Goal: Task Accomplishment & Management: Use online tool/utility

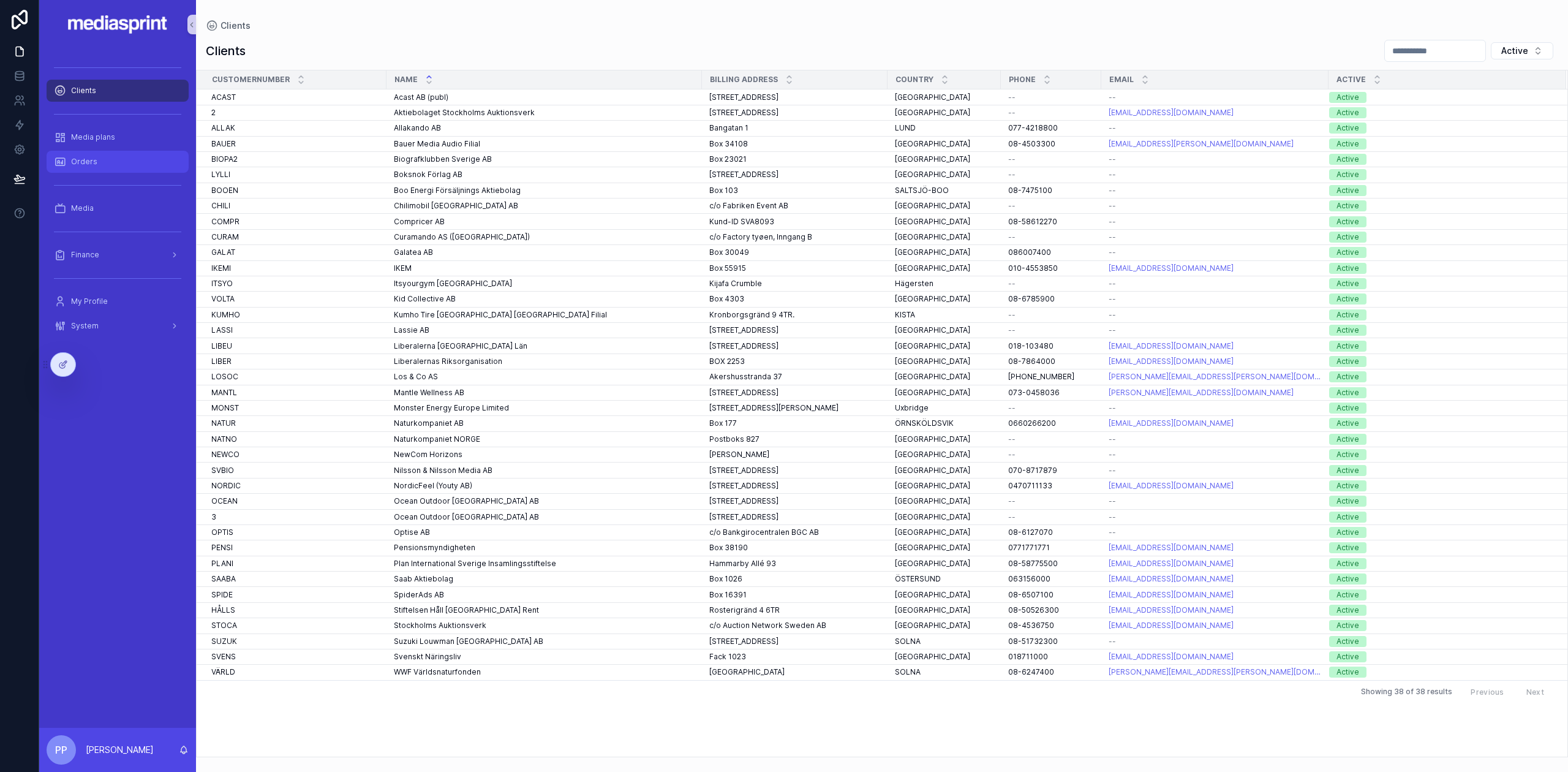
click at [97, 164] on div "Orders" at bounding box center [118, 162] width 127 height 20
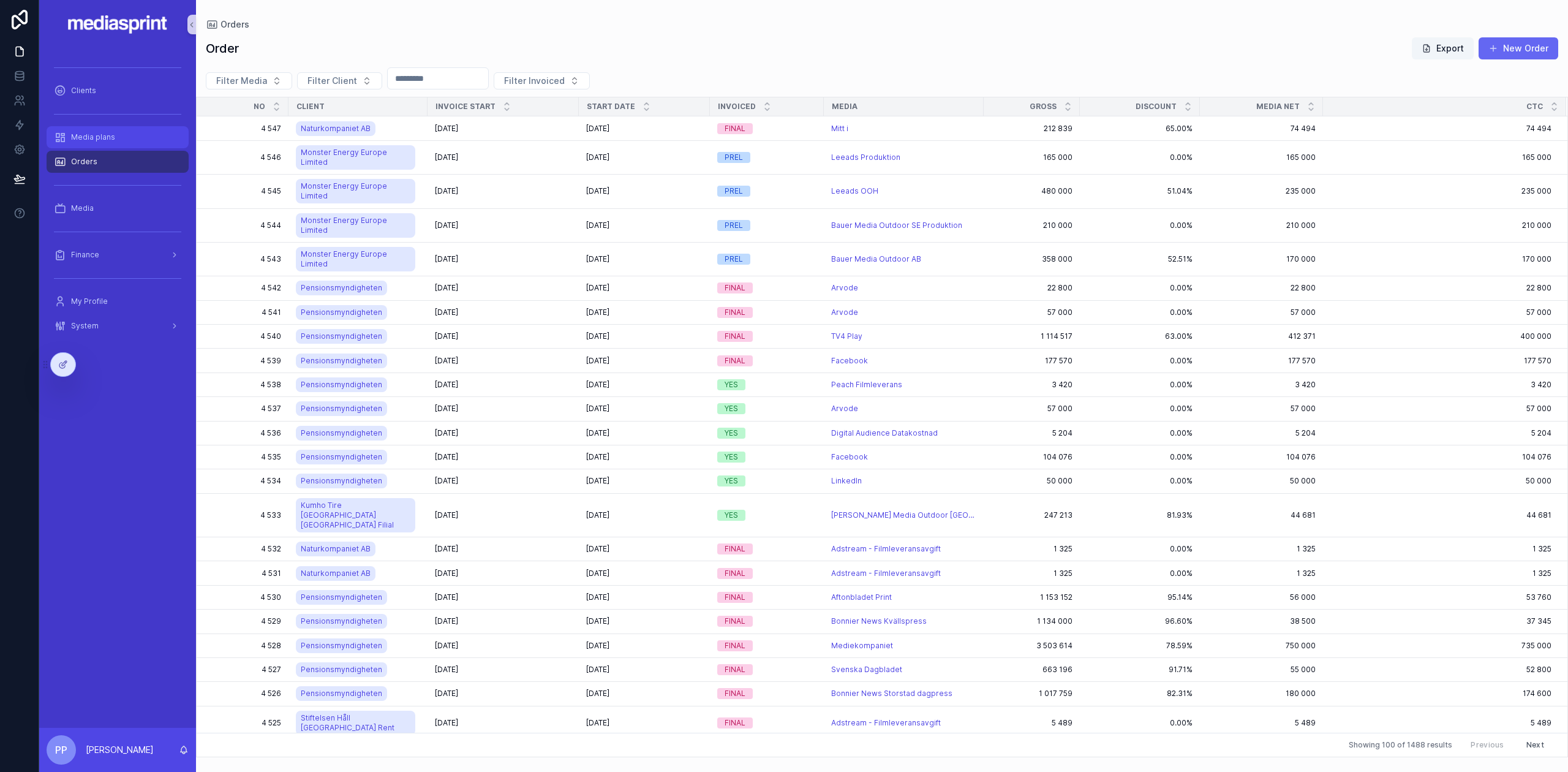
click at [104, 136] on span "Media plans" at bounding box center [93, 137] width 44 height 10
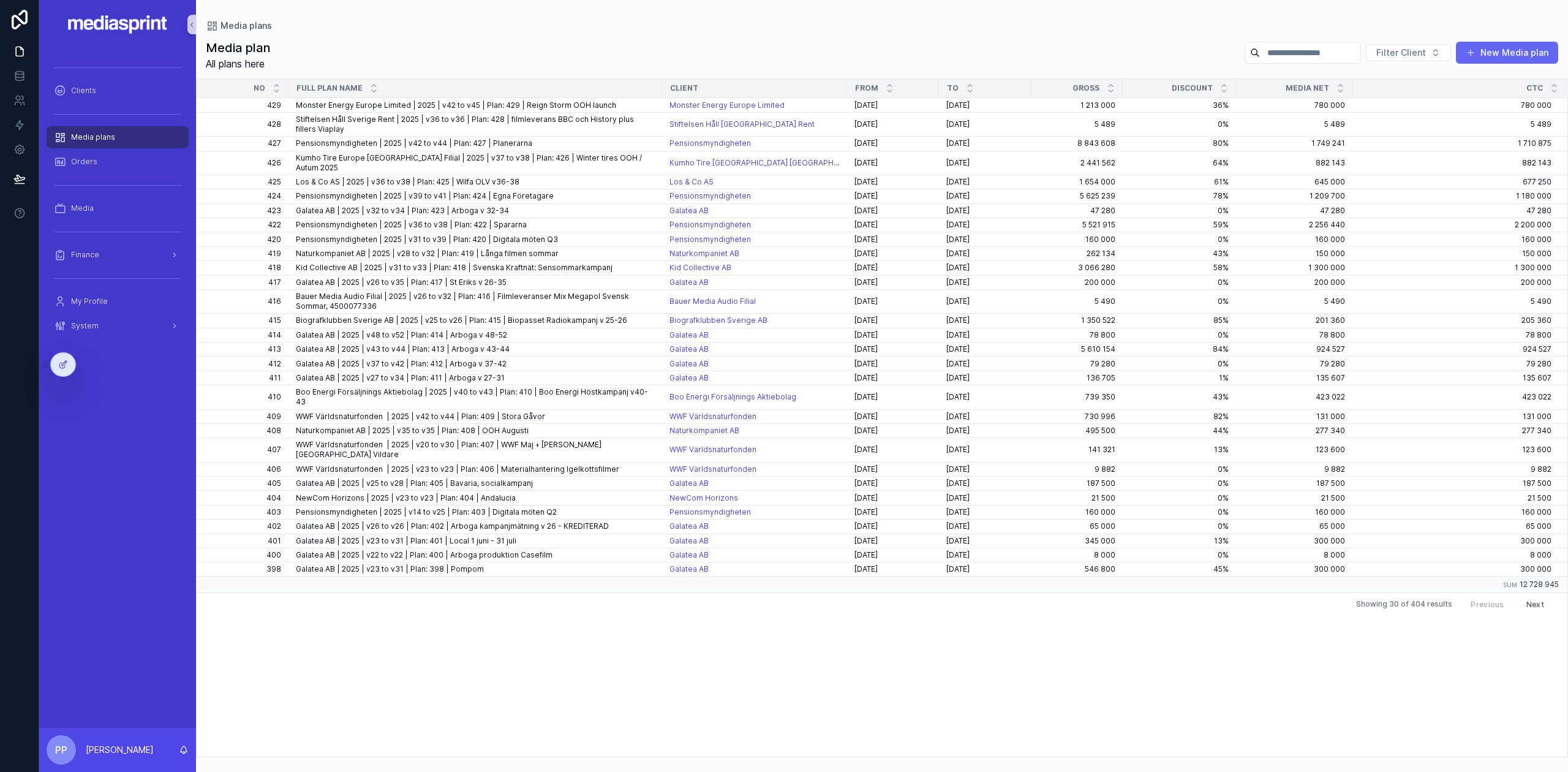
click at [1329, 54] on input "scrollable content" at bounding box center [1310, 53] width 100 height 17
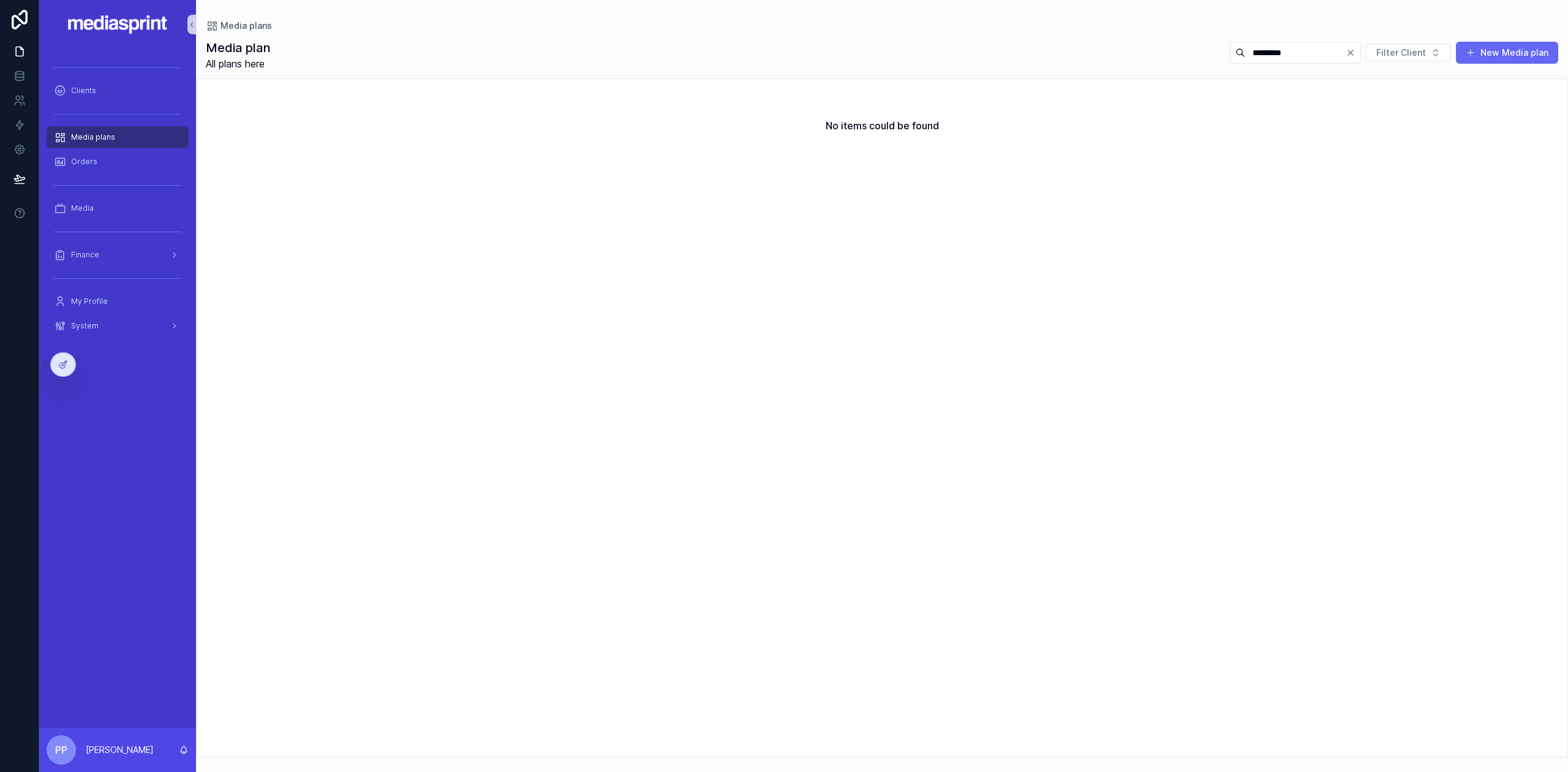
click at [1245, 58] on input "*********" at bounding box center [1295, 53] width 100 height 17
type input "***"
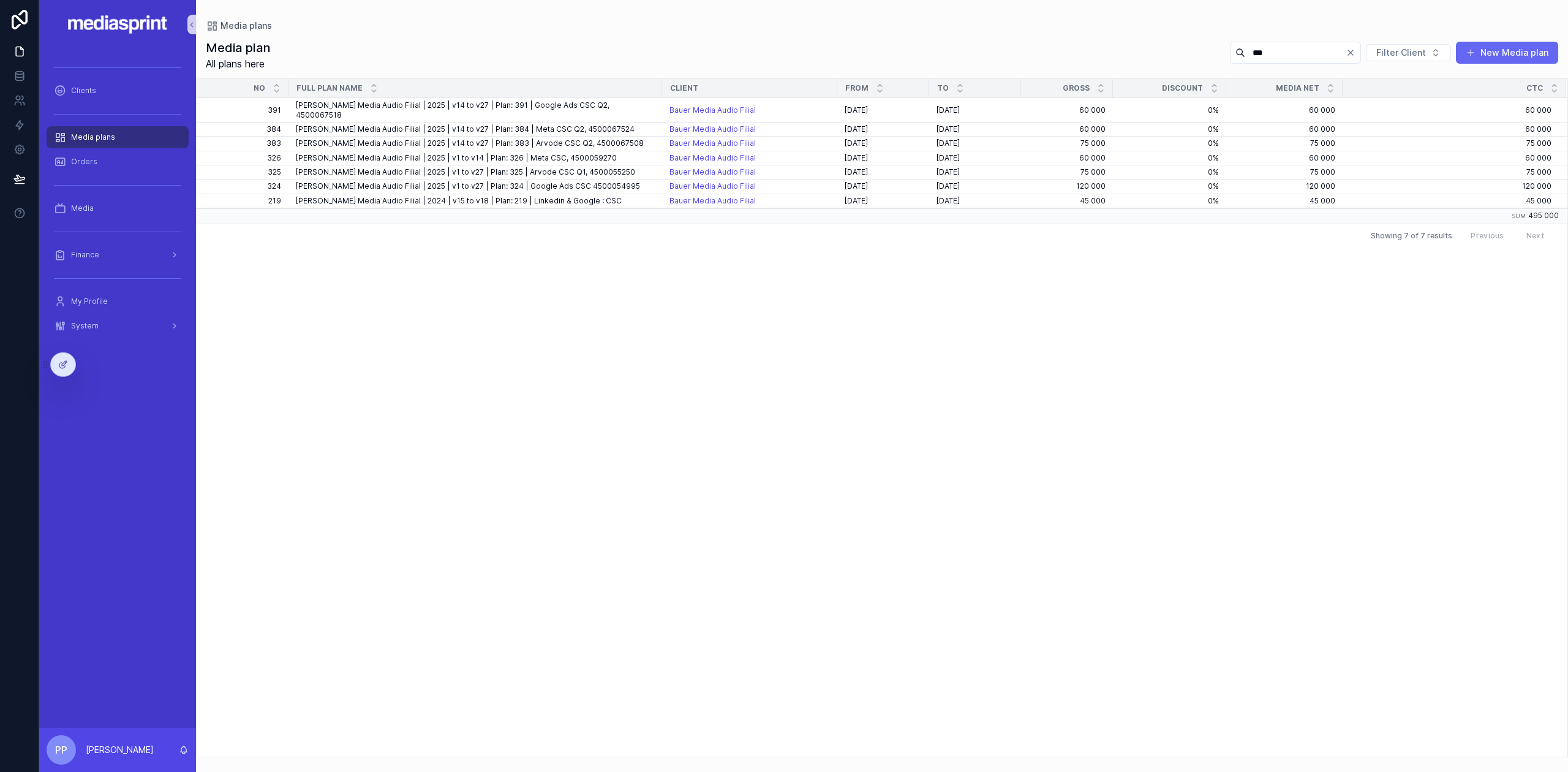
drag, startPoint x: 581, startPoint y: 252, endPoint x: 554, endPoint y: 252, distance: 27.0
click at [554, 252] on div "No Full plan name Client From To Gross Discount Media Net CTC 391 391 Bauer Med…" at bounding box center [882, 418] width 1371 height 677
click at [515, 124] on span "[PERSON_NAME] Media Audio Filial | 2025 | v14 to v27 | Plan: 384 | Meta CSC Q2,…" at bounding box center [465, 129] width 339 height 10
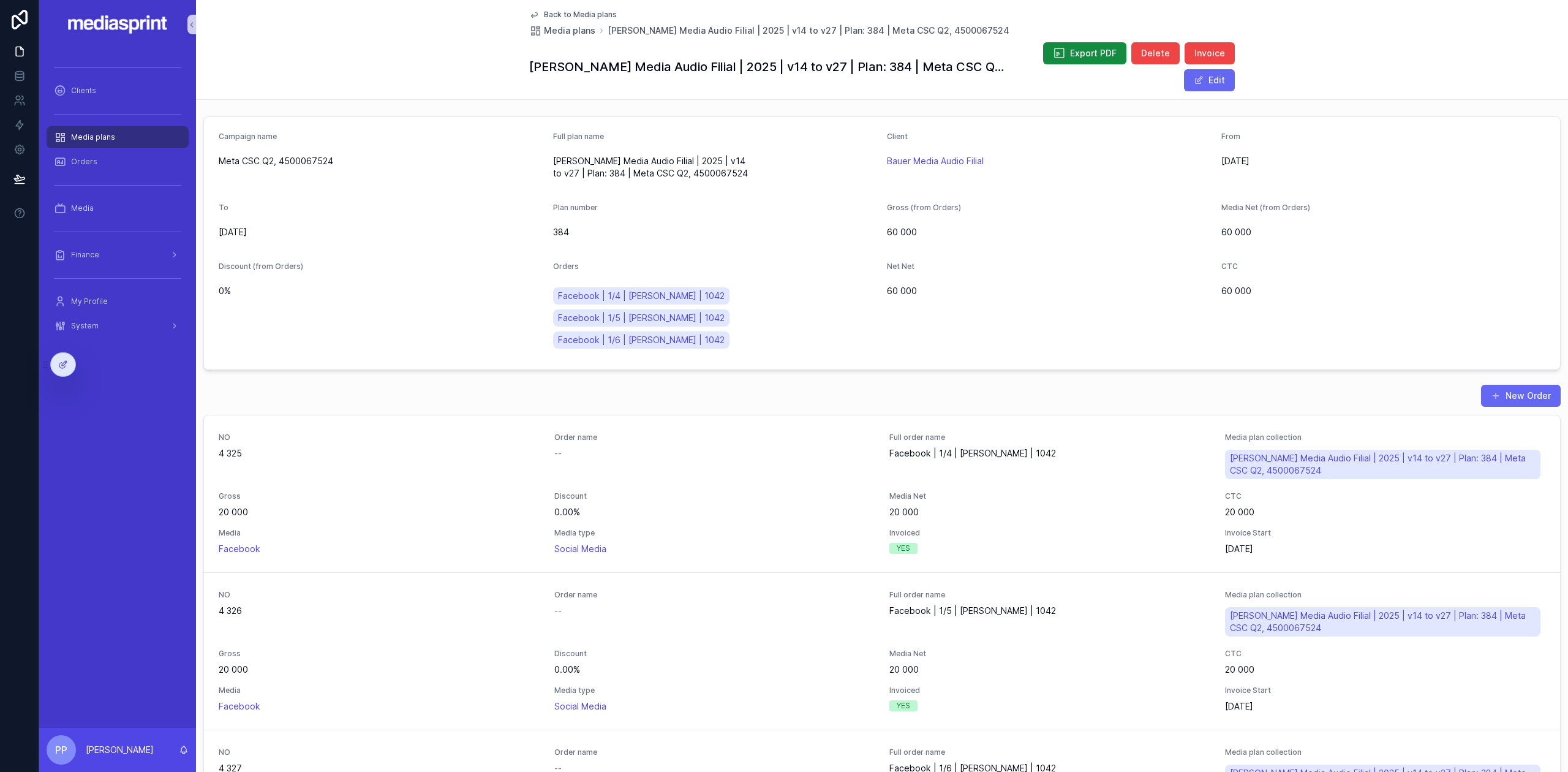
click at [104, 139] on span "Media plans" at bounding box center [93, 137] width 44 height 10
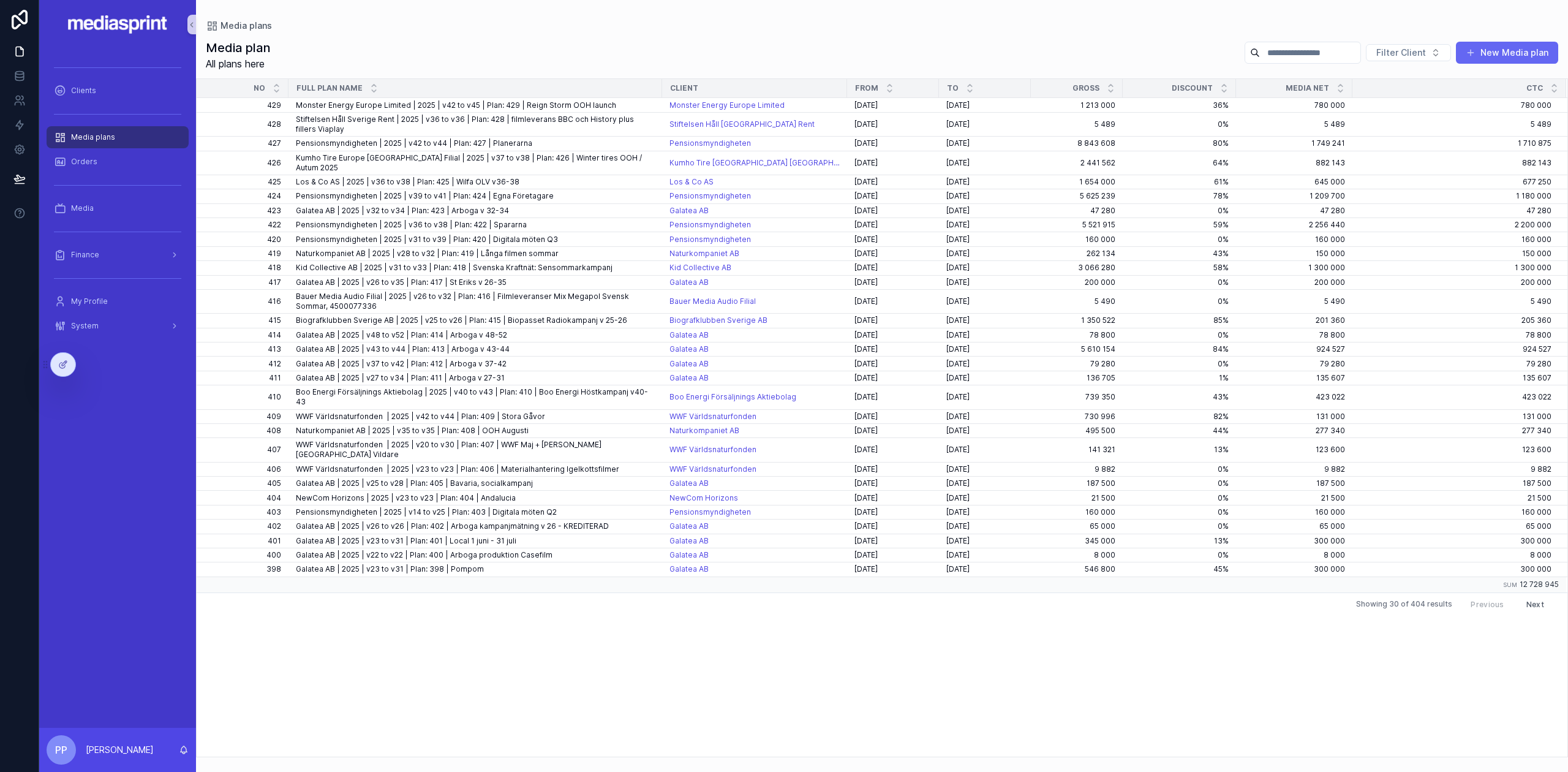
click at [1278, 57] on input "scrollable content" at bounding box center [1310, 53] width 100 height 17
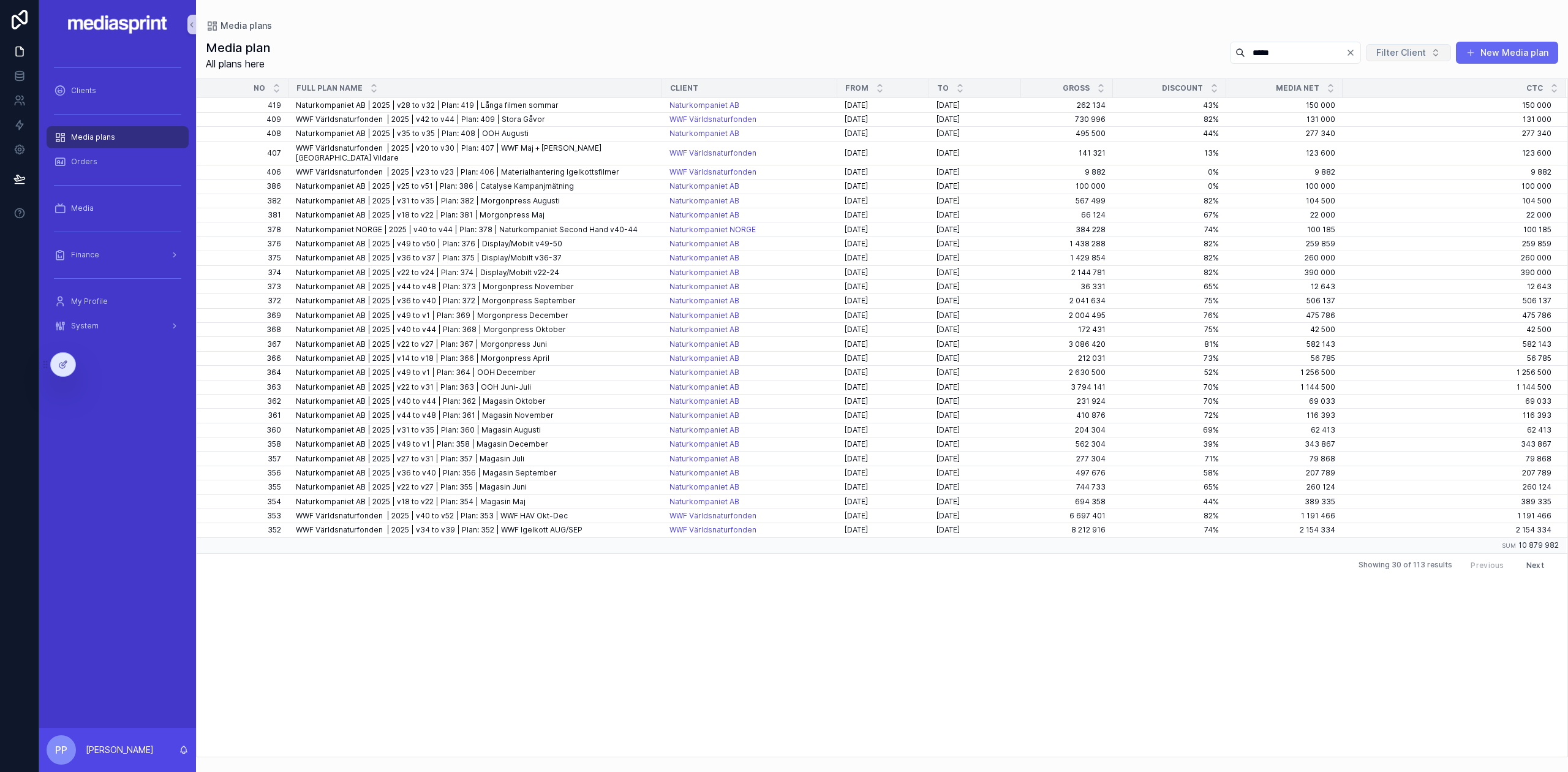
type input "*****"
click at [1405, 54] on span "Filter Client" at bounding box center [1401, 53] width 49 height 12
type input "*****"
click at [1382, 117] on span "Naturkompaniet NORGE" at bounding box center [1392, 118] width 98 height 12
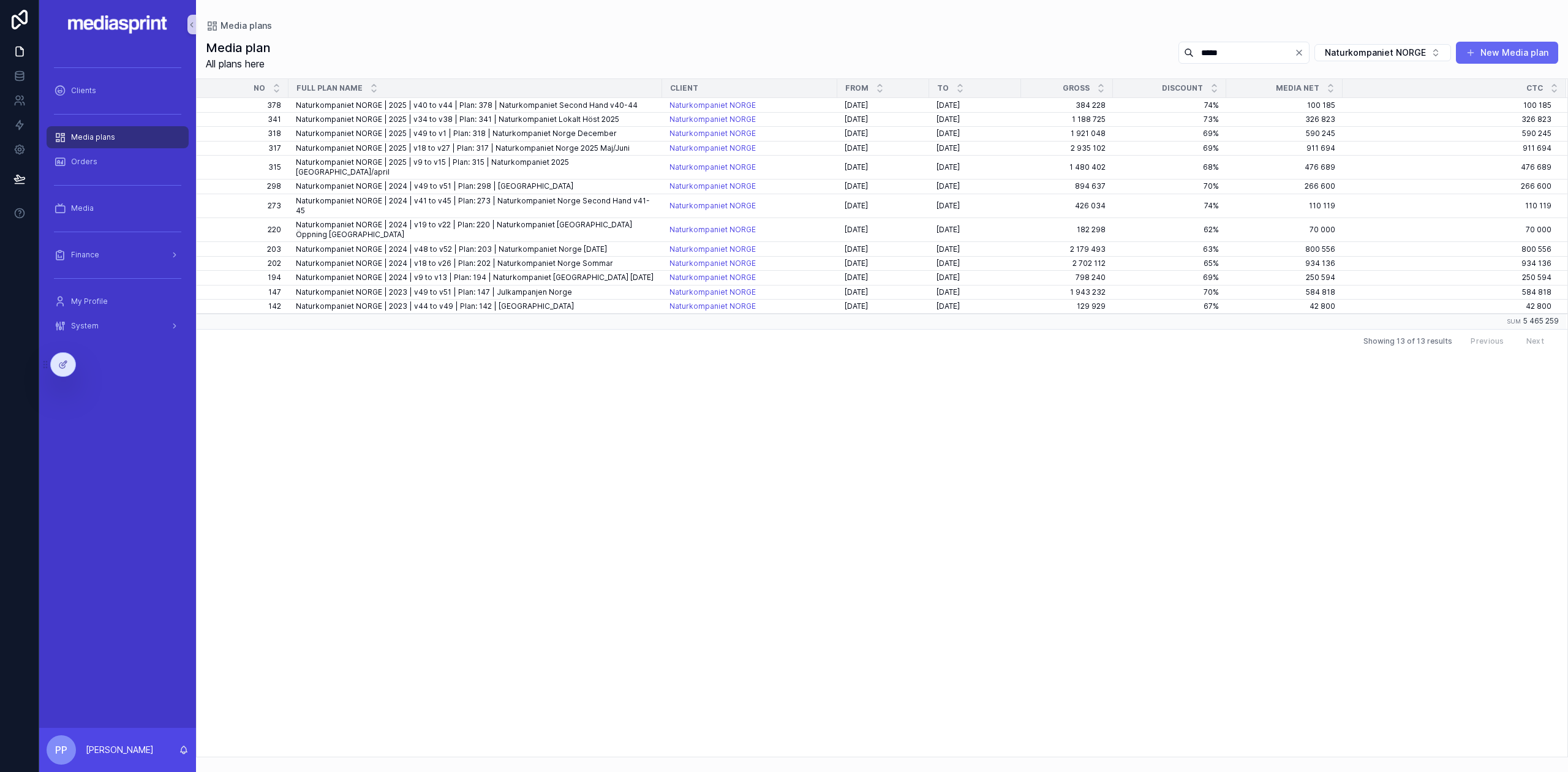
click at [1303, 53] on icon "Clear" at bounding box center [1299, 53] width 10 height 10
click at [593, 119] on span "Naturkompaniet NORGE | 2025 | v34 to v38 | Plan: 341 | Naturkompaniet Lokalt Hö…" at bounding box center [458, 119] width 324 height 10
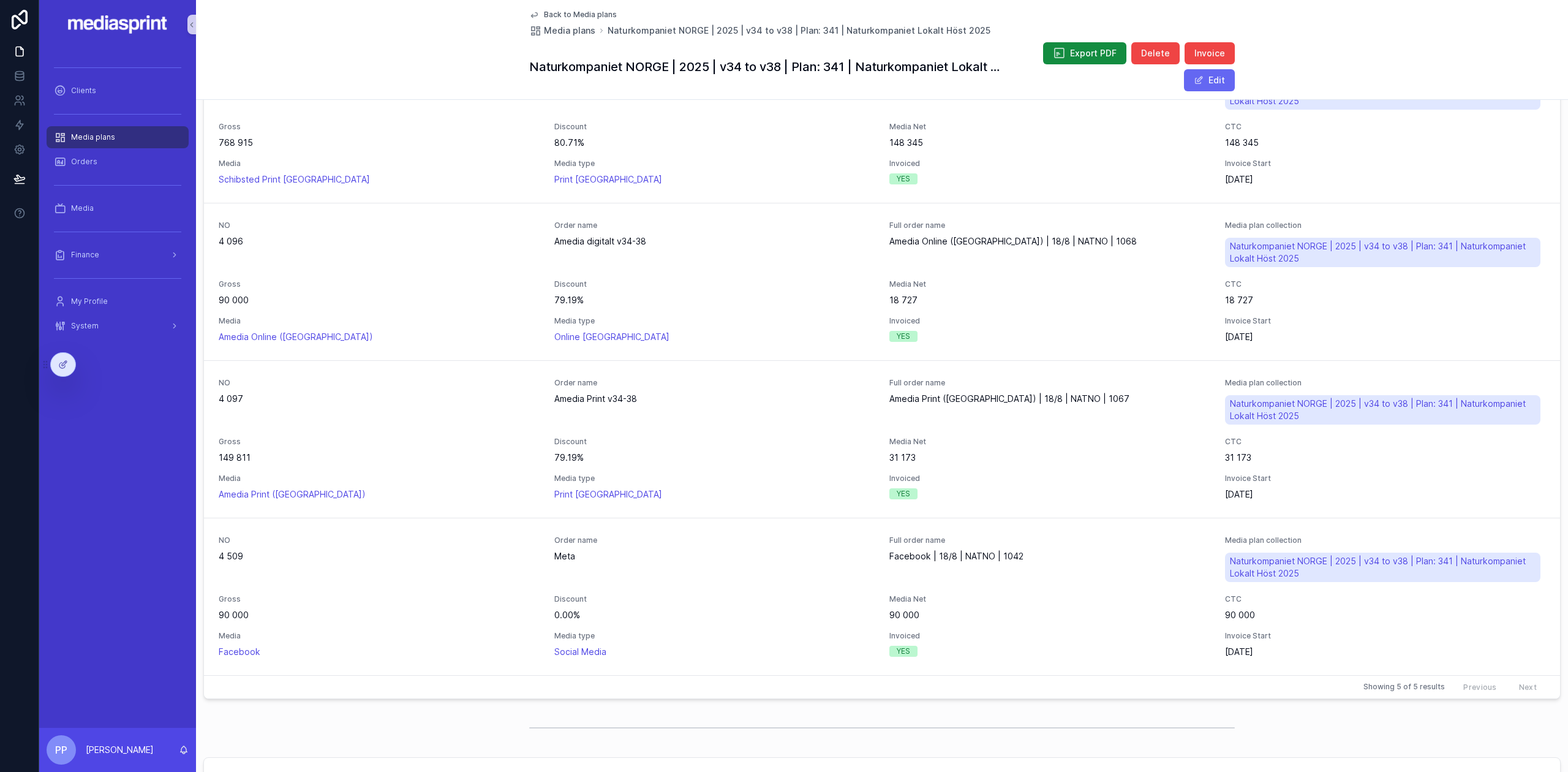
scroll to position [571, 0]
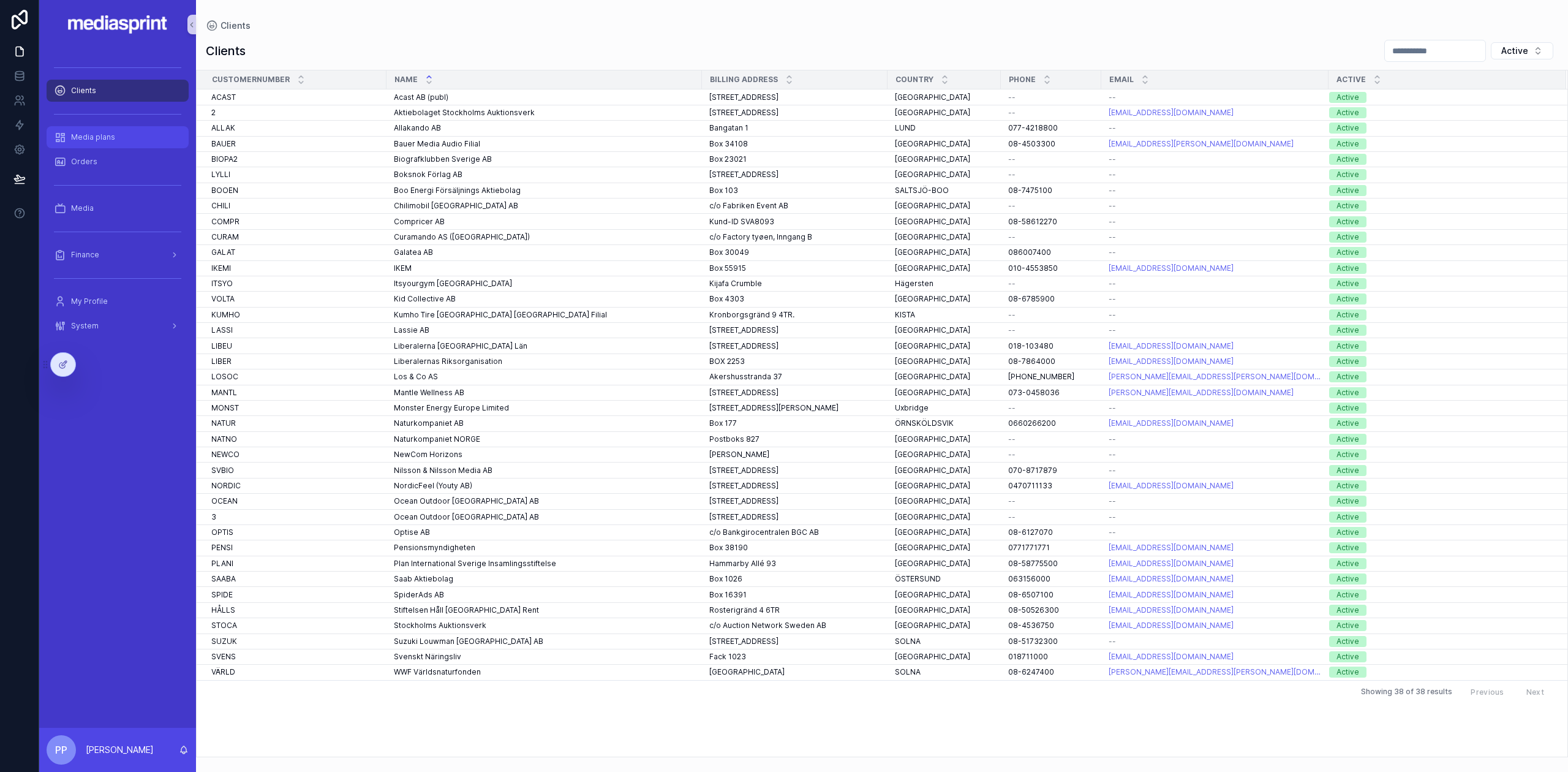
click at [92, 140] on span "Media plans" at bounding box center [93, 137] width 44 height 10
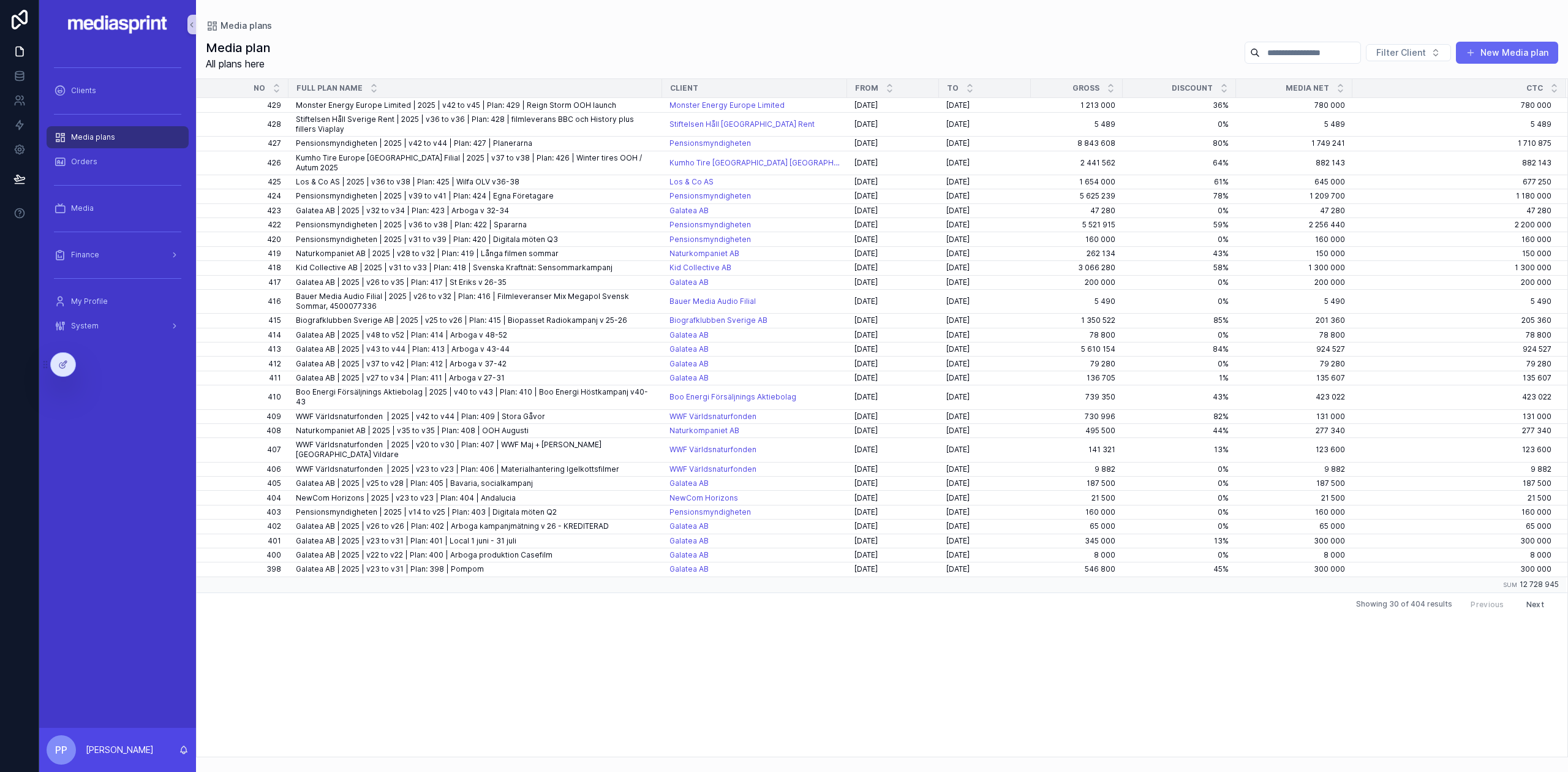
click at [1260, 50] on input "scrollable content" at bounding box center [1310, 53] width 100 height 17
click at [1388, 49] on span "Filter Client" at bounding box center [1401, 53] width 49 height 12
type input "*****"
click at [1382, 98] on span "Naturkompaniet AB" at bounding box center [1382, 99] width 78 height 12
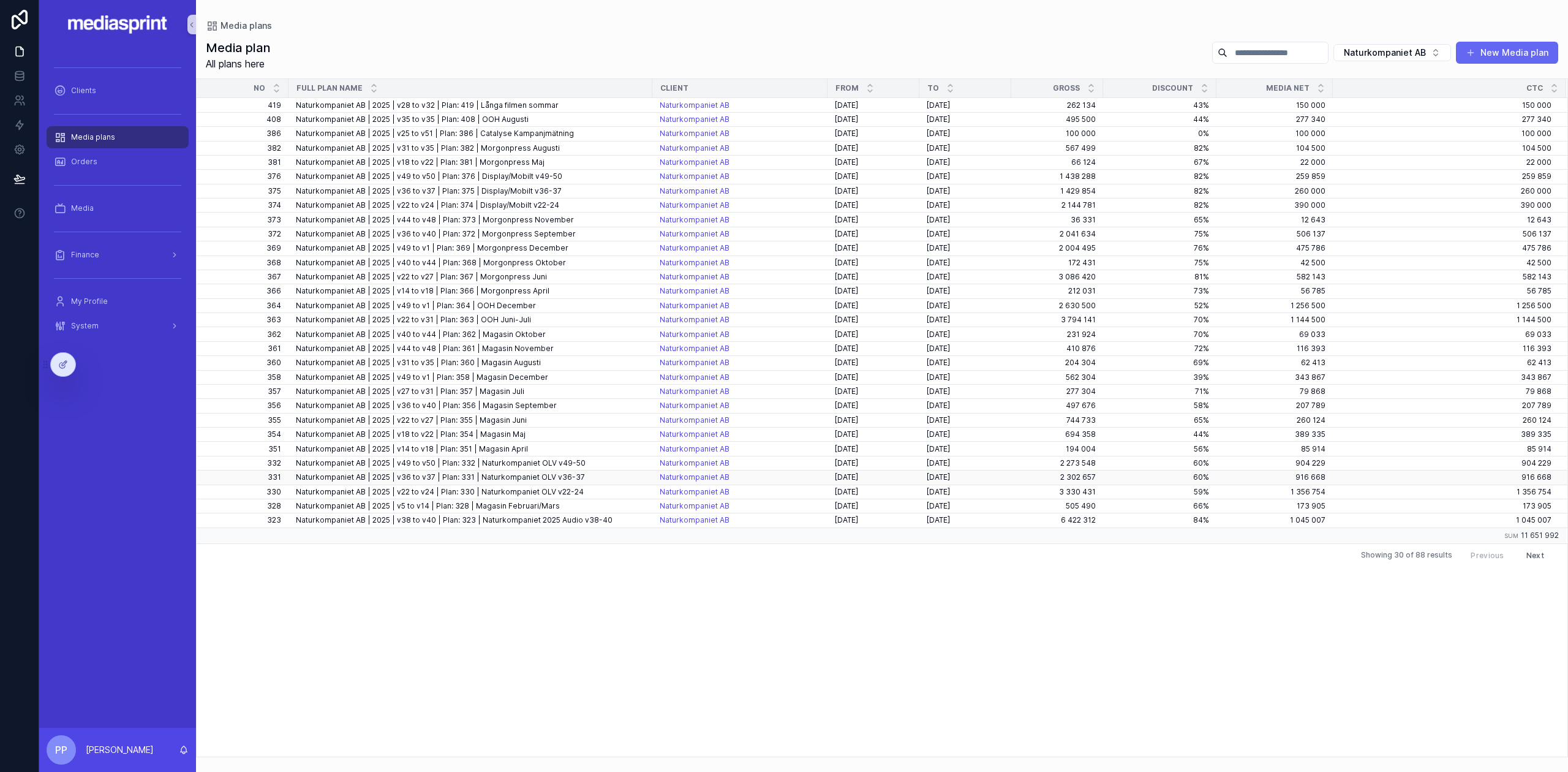
click at [534, 473] on span "Naturkompaniet AB | 2025 | v36 to v37 | Plan: 331 | Naturkompaniet OLV v36-37" at bounding box center [440, 478] width 289 height 10
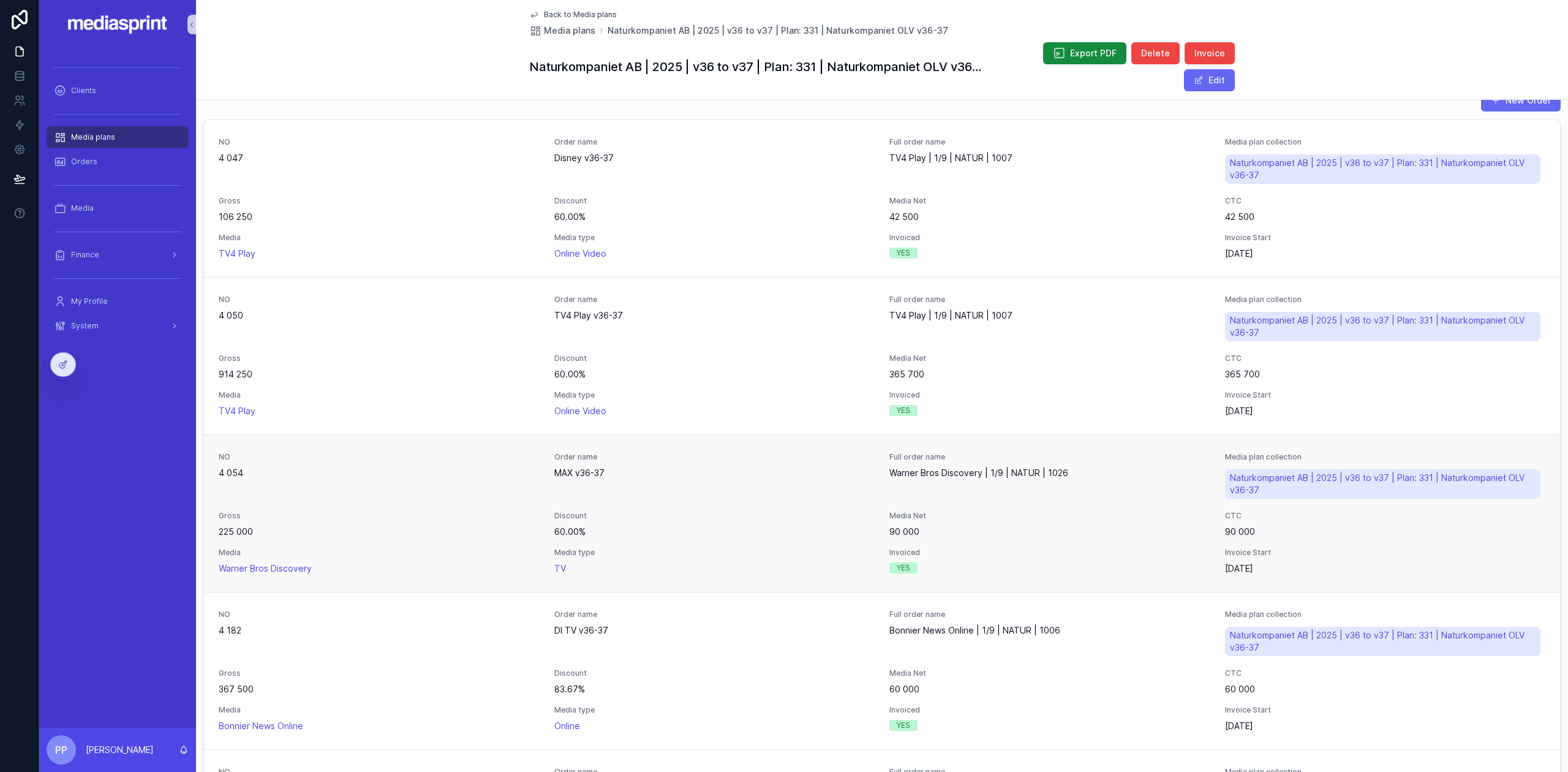
scroll to position [490, 0]
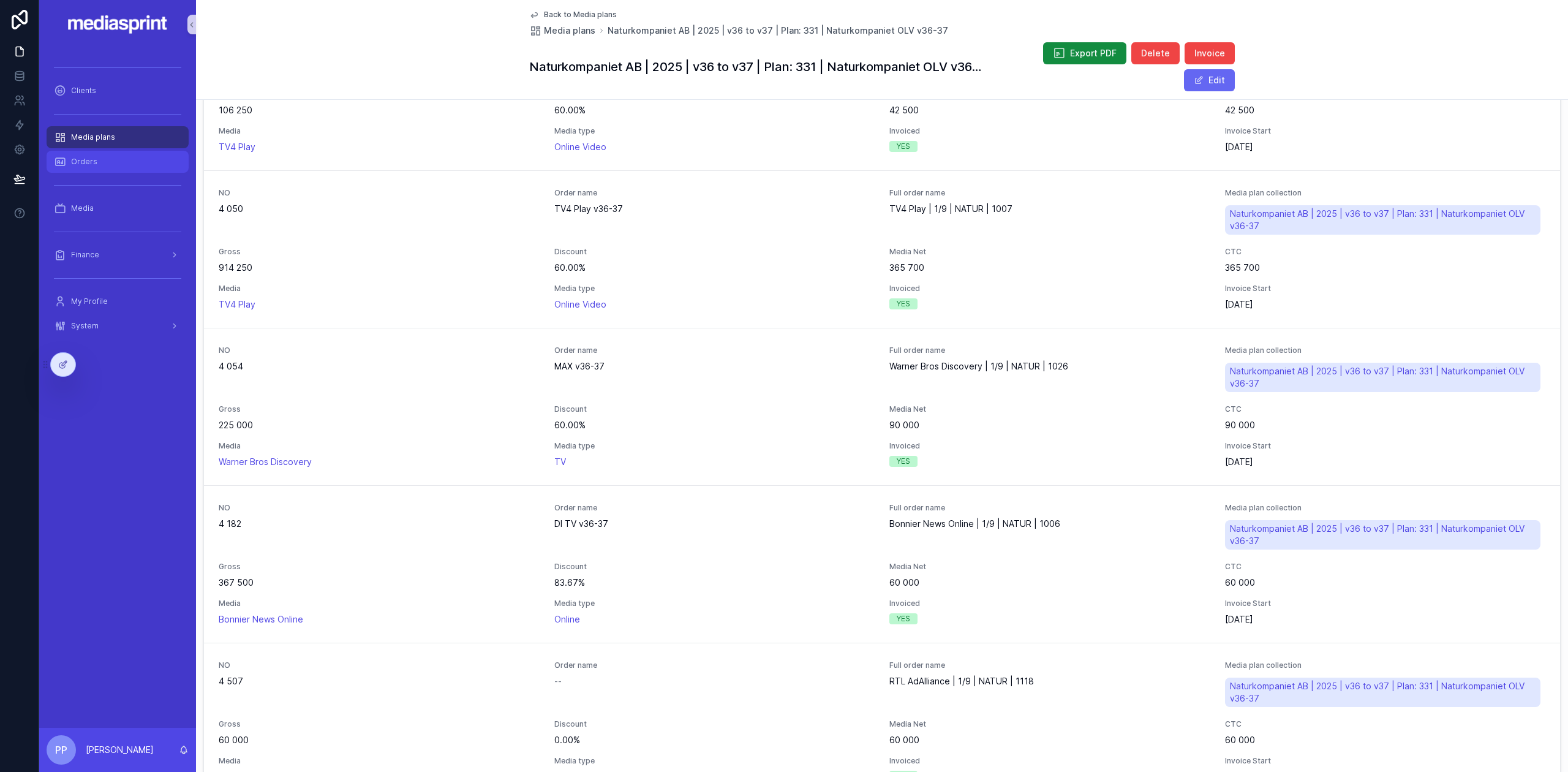
click at [90, 157] on span "Orders" at bounding box center [84, 162] width 26 height 10
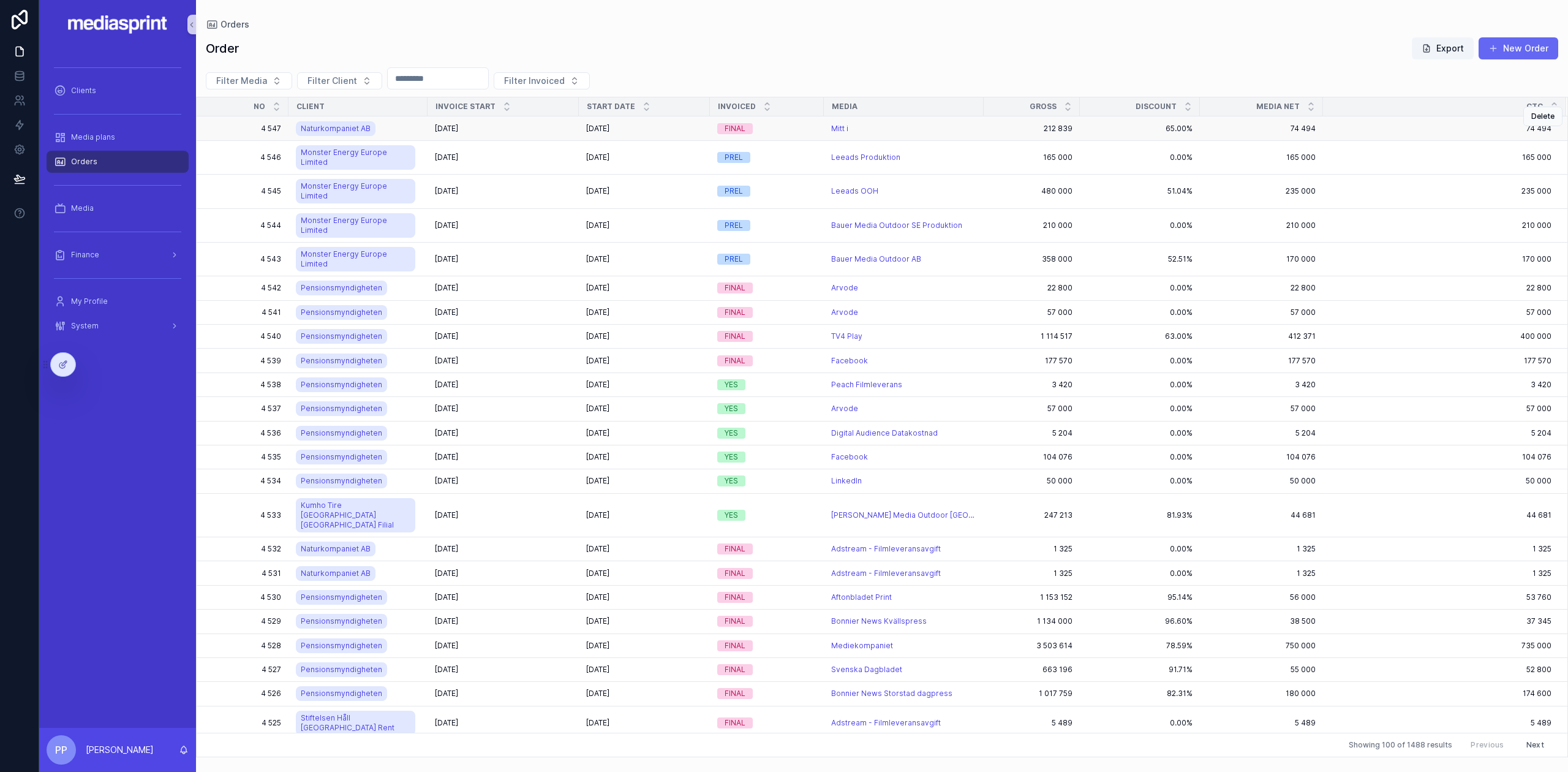
click at [514, 124] on div "[DATE] [DATE]" at bounding box center [503, 129] width 136 height 10
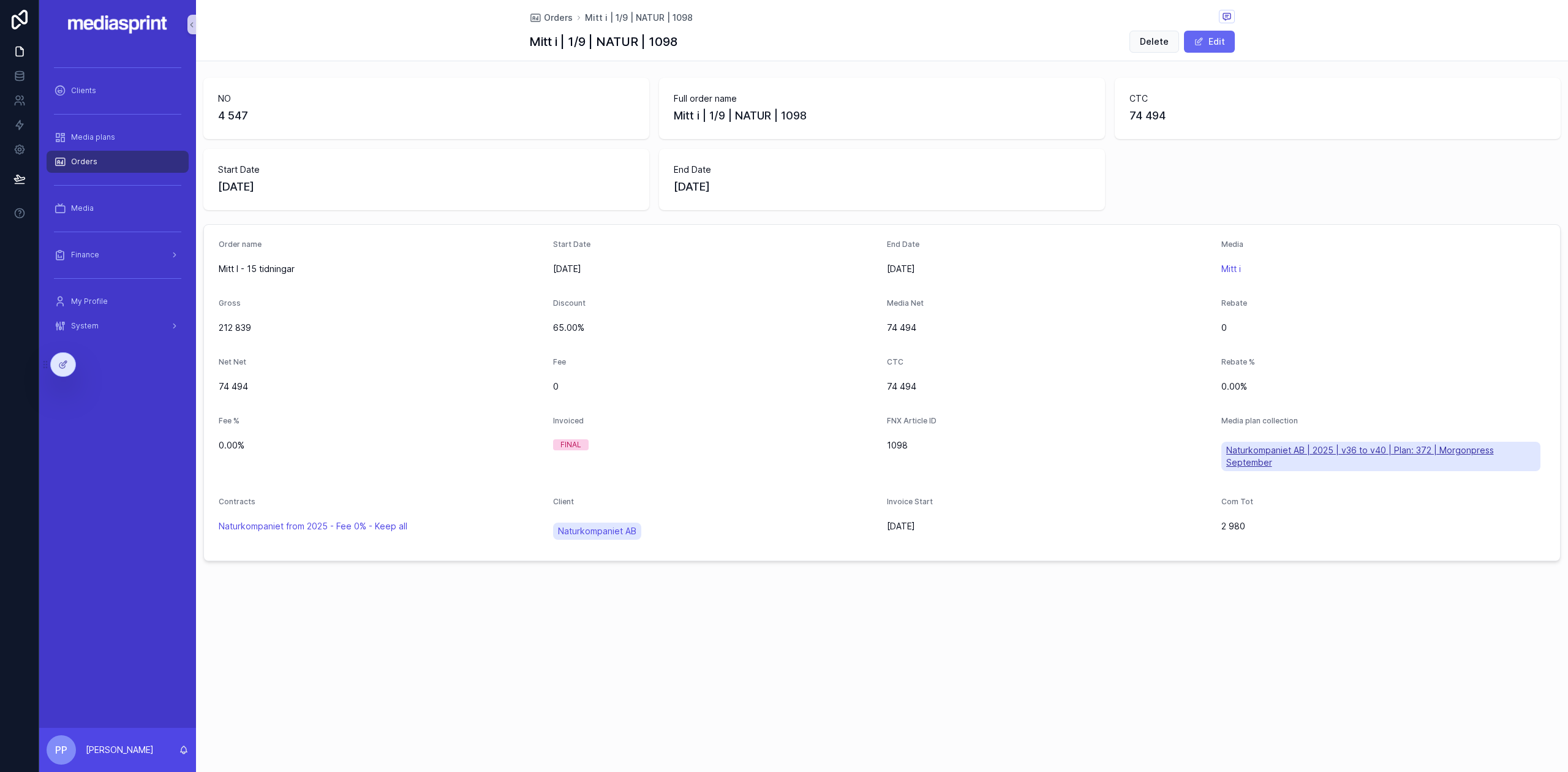
click at [1318, 446] on span "Naturkompaniet AB | 2025 | v36 to v40 | Plan: 372 | Morgonpress September" at bounding box center [1381, 456] width 310 height 25
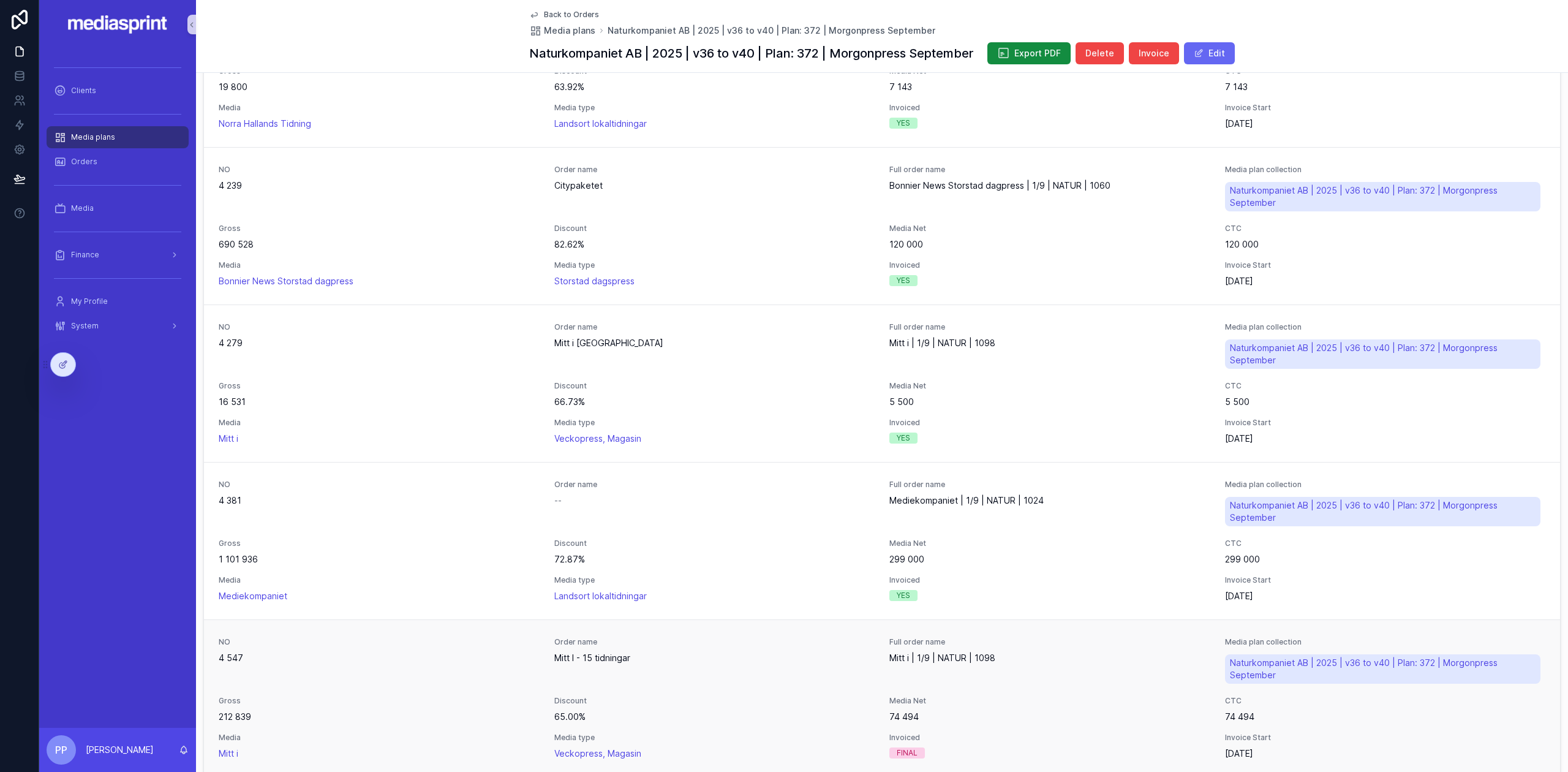
scroll to position [642, 0]
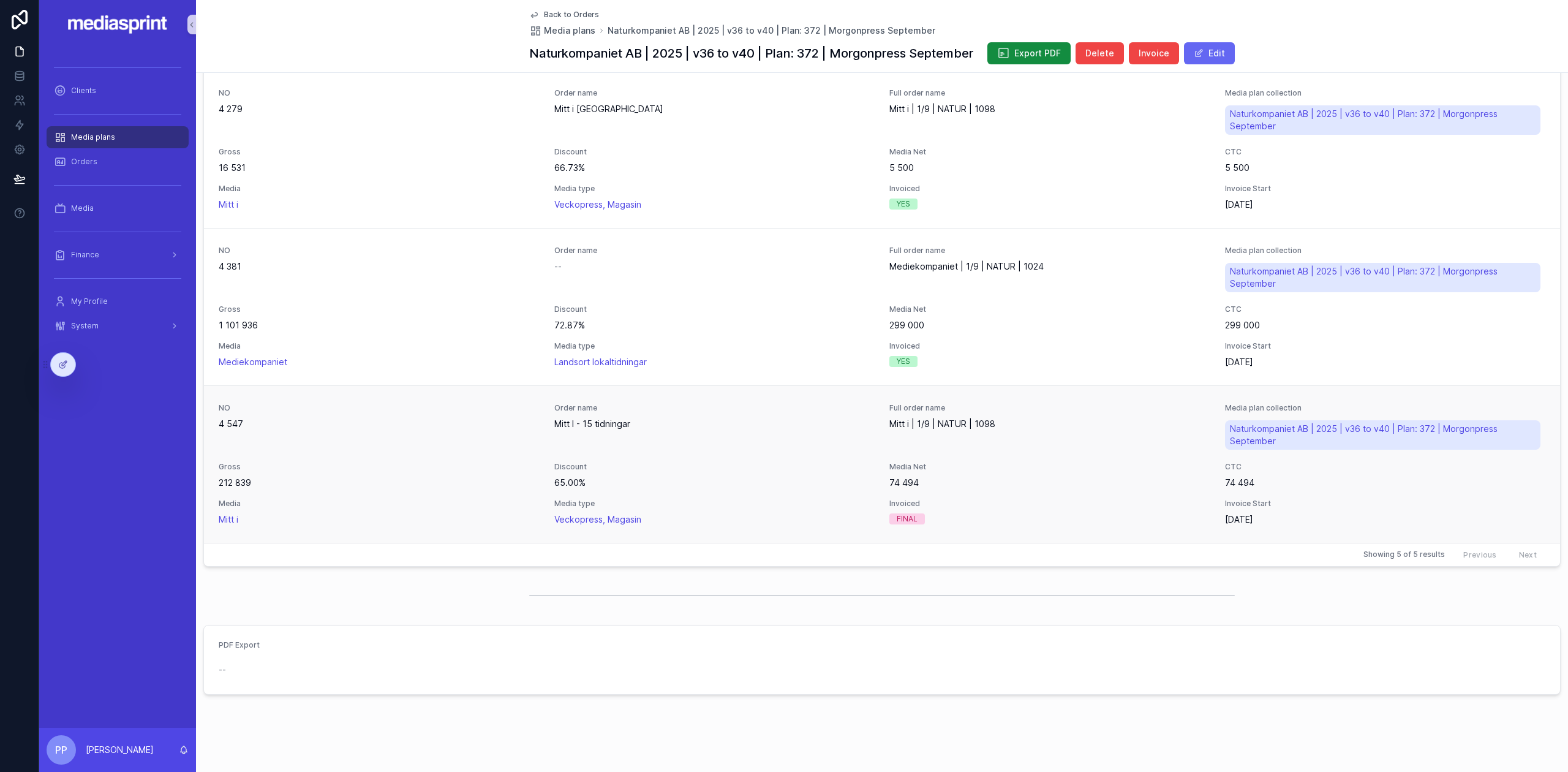
drag, startPoint x: 639, startPoint y: 417, endPoint x: 544, endPoint y: 423, distance: 95.2
click at [544, 423] on div "NO 4 547 Order name Mitt I - 15 tidningar Full order name Mitt i | 1/9 | NATUR …" at bounding box center [882, 464] width 1326 height 123
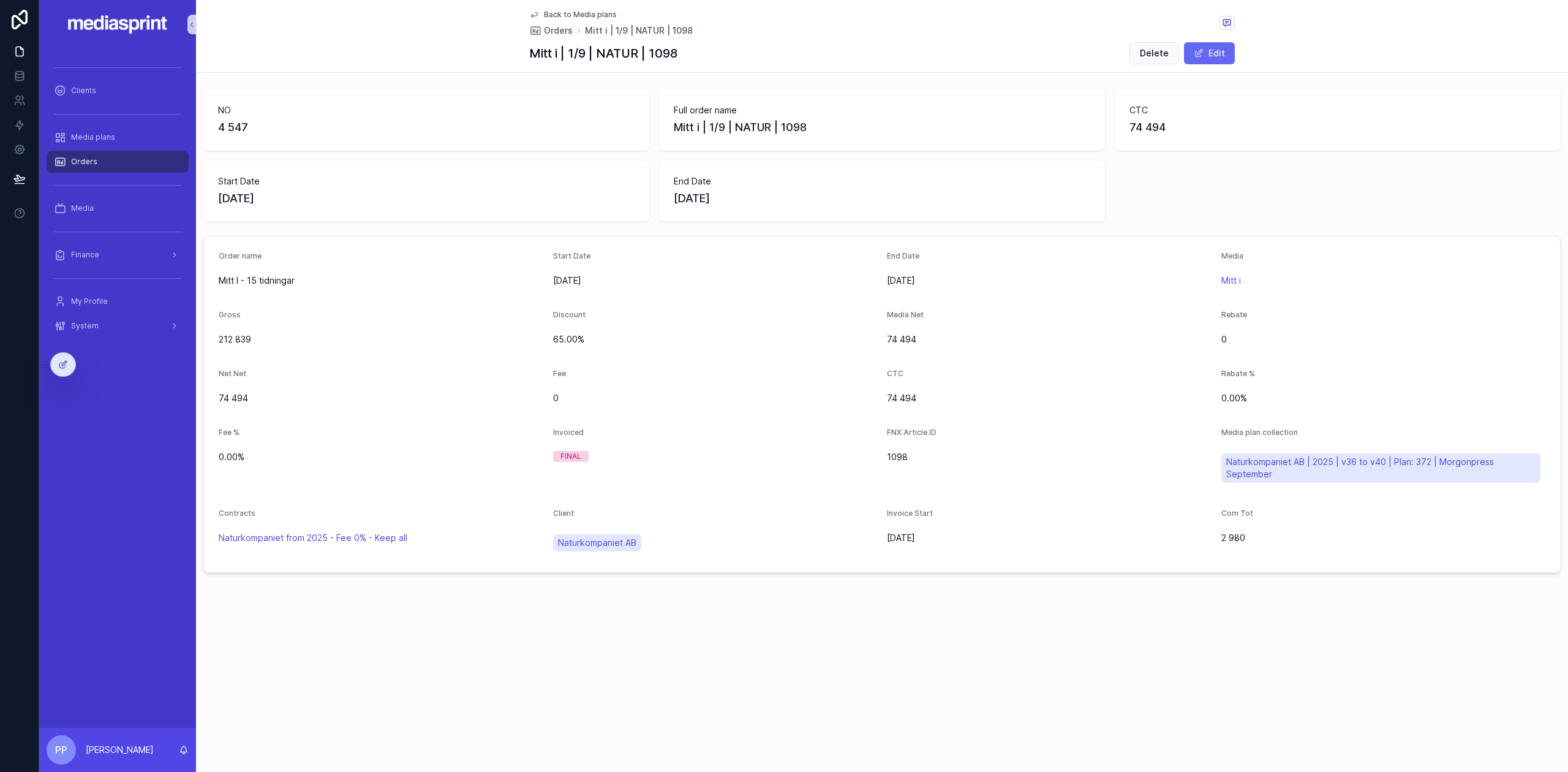
click at [556, 13] on span "Back to Media plans" at bounding box center [580, 15] width 73 height 10
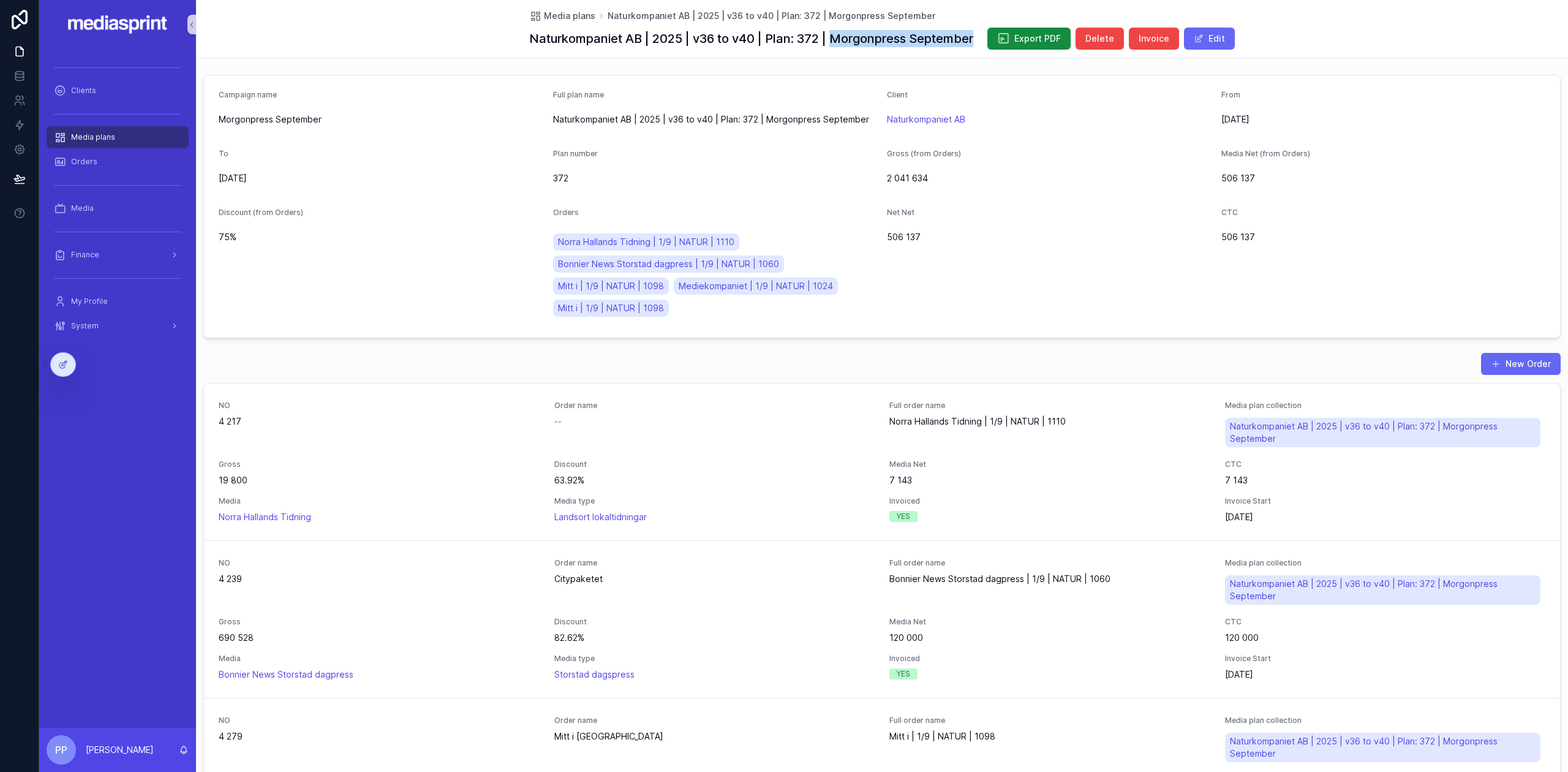
drag, startPoint x: 830, startPoint y: 37, endPoint x: 971, endPoint y: 39, distance: 141.0
click at [975, 40] on div "Naturkompaniet AB | 2025 | v36 to v40 | Plan: 372 | Morgonpress September Expor…" at bounding box center [882, 39] width 706 height 23
copy h1 "Morgonpress September"
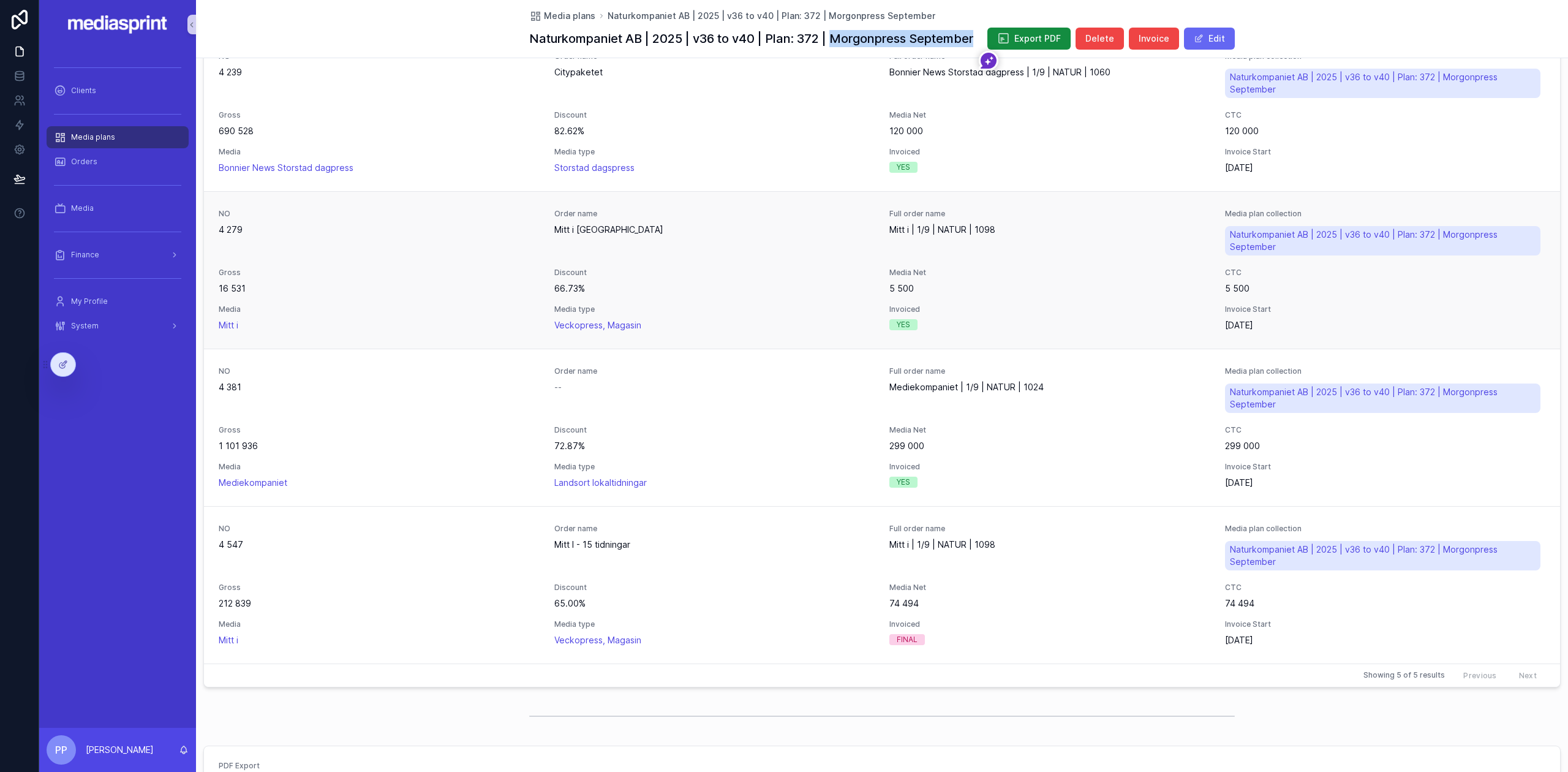
scroll to position [465, 0]
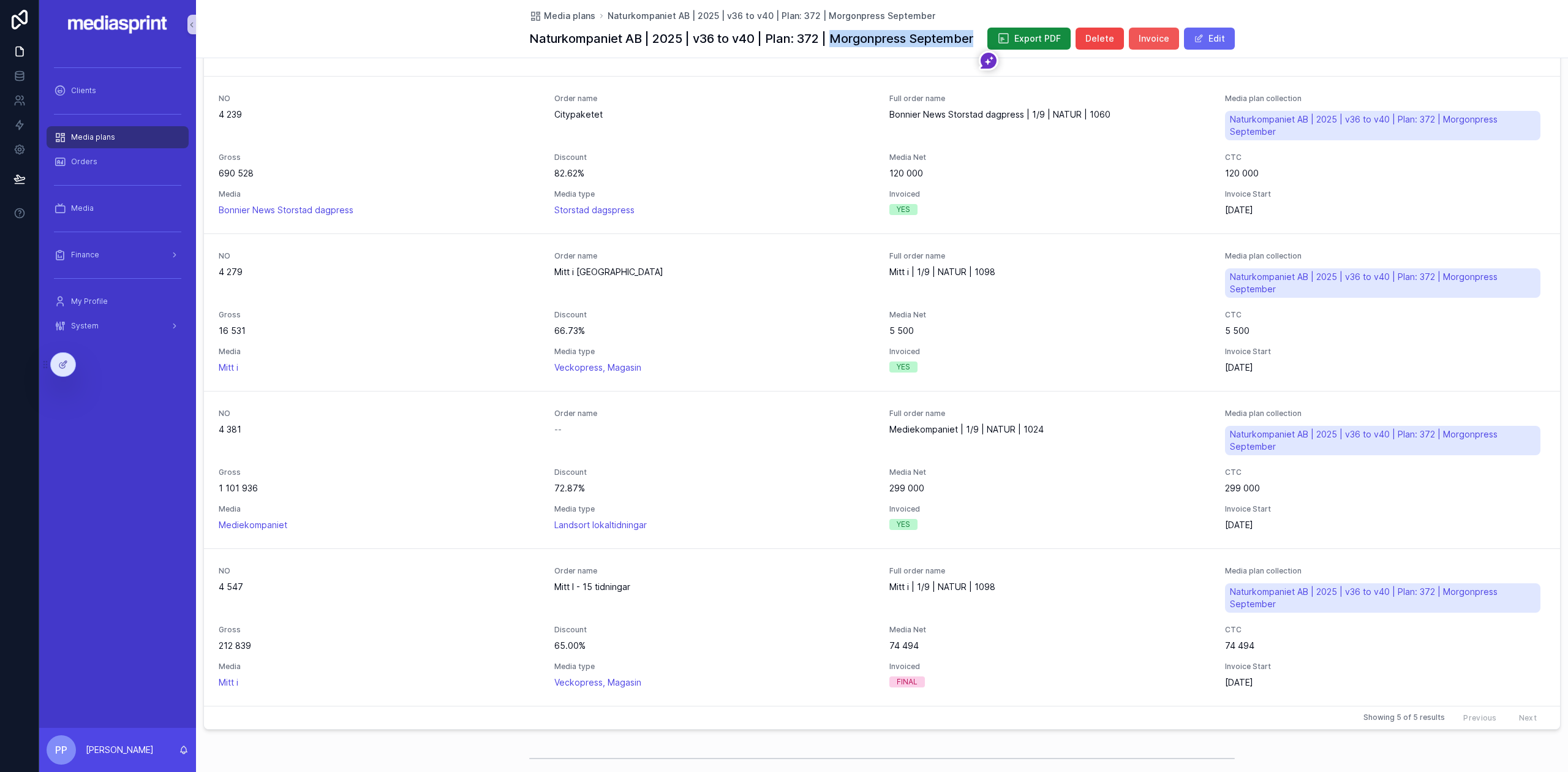
click at [1156, 39] on span "Invoice" at bounding box center [1153, 39] width 30 height 12
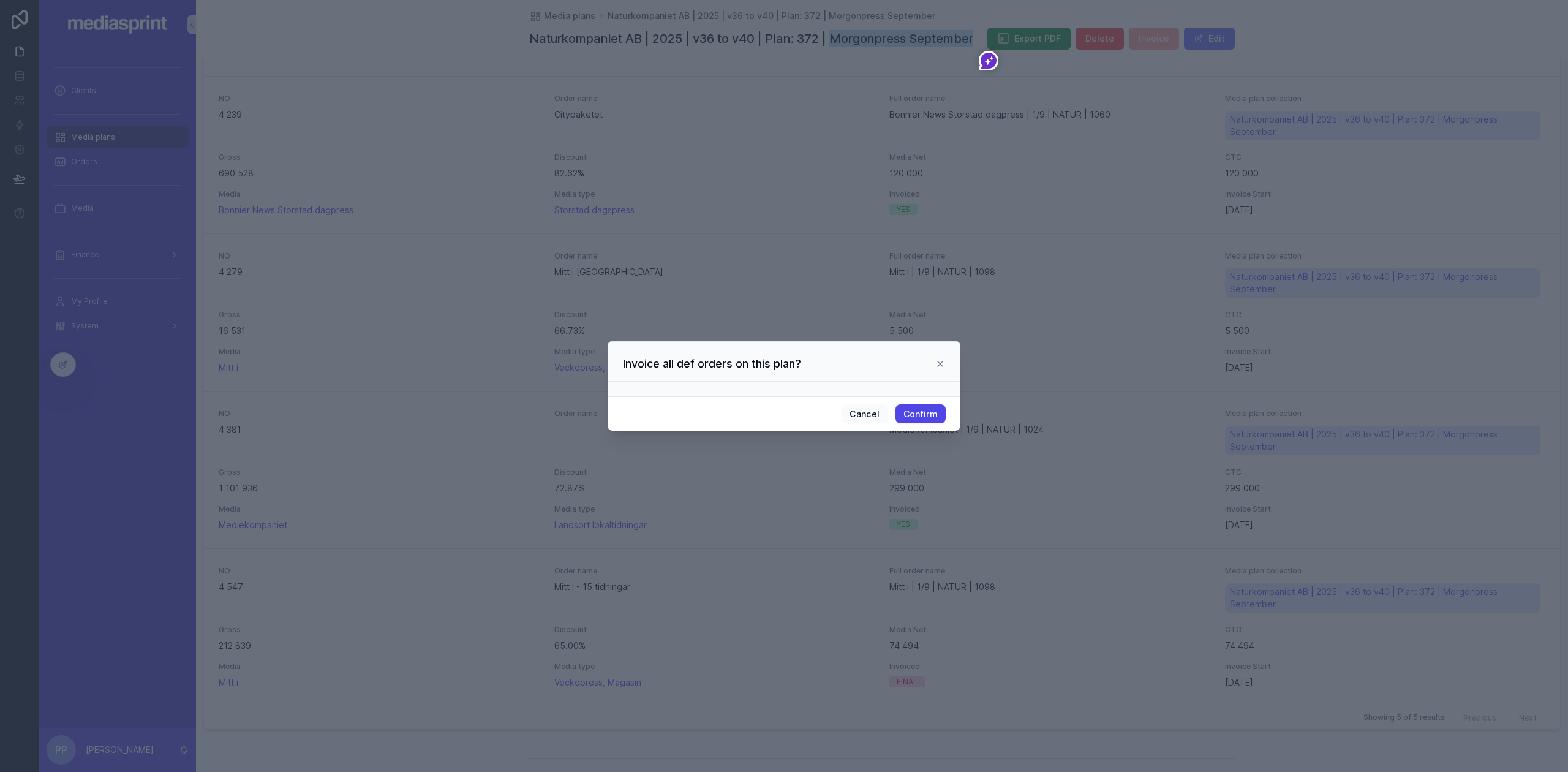
click at [921, 413] on button "Confirm" at bounding box center [920, 414] width 50 height 20
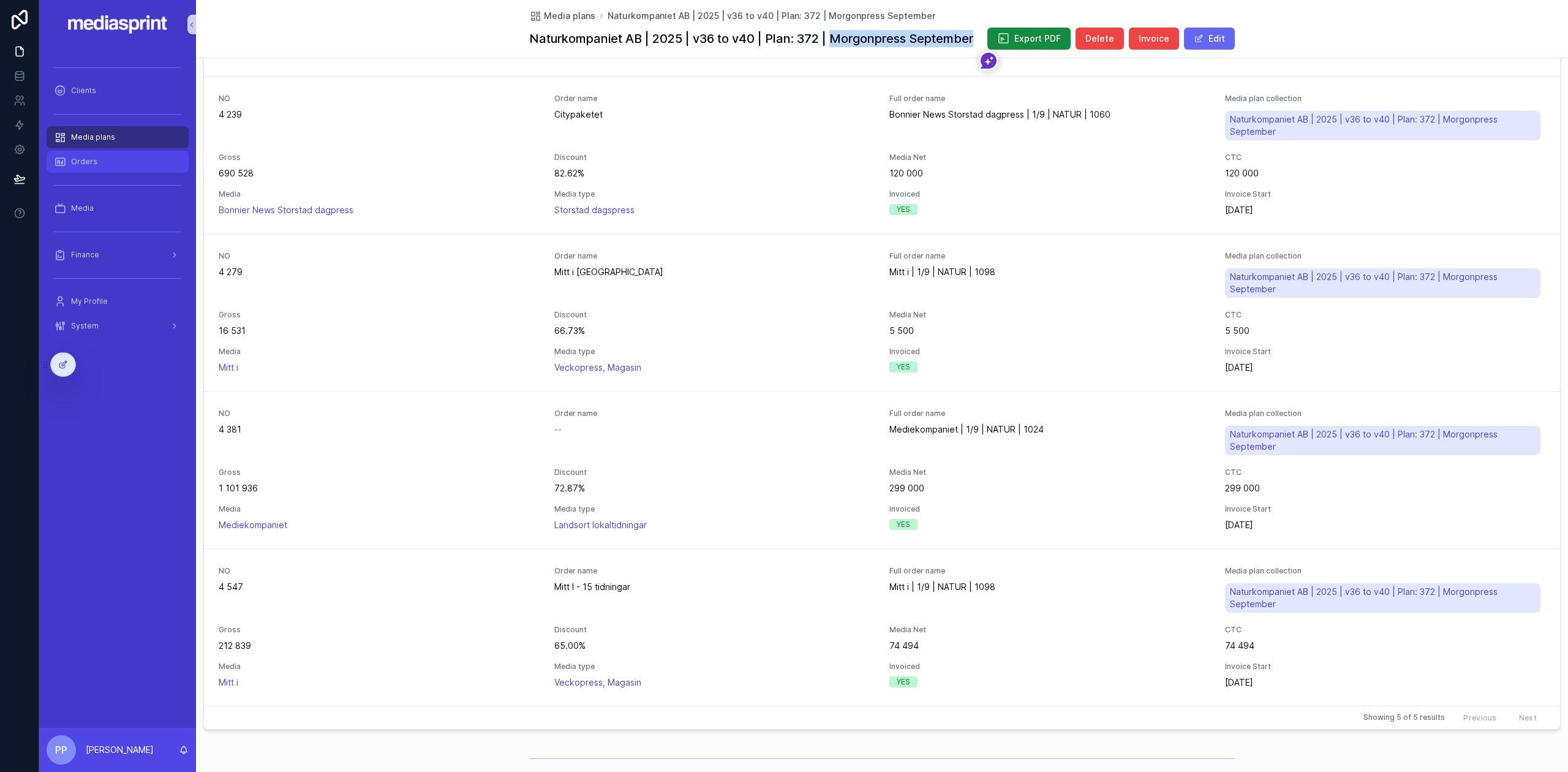
click at [80, 157] on span "Orders" at bounding box center [84, 162] width 26 height 10
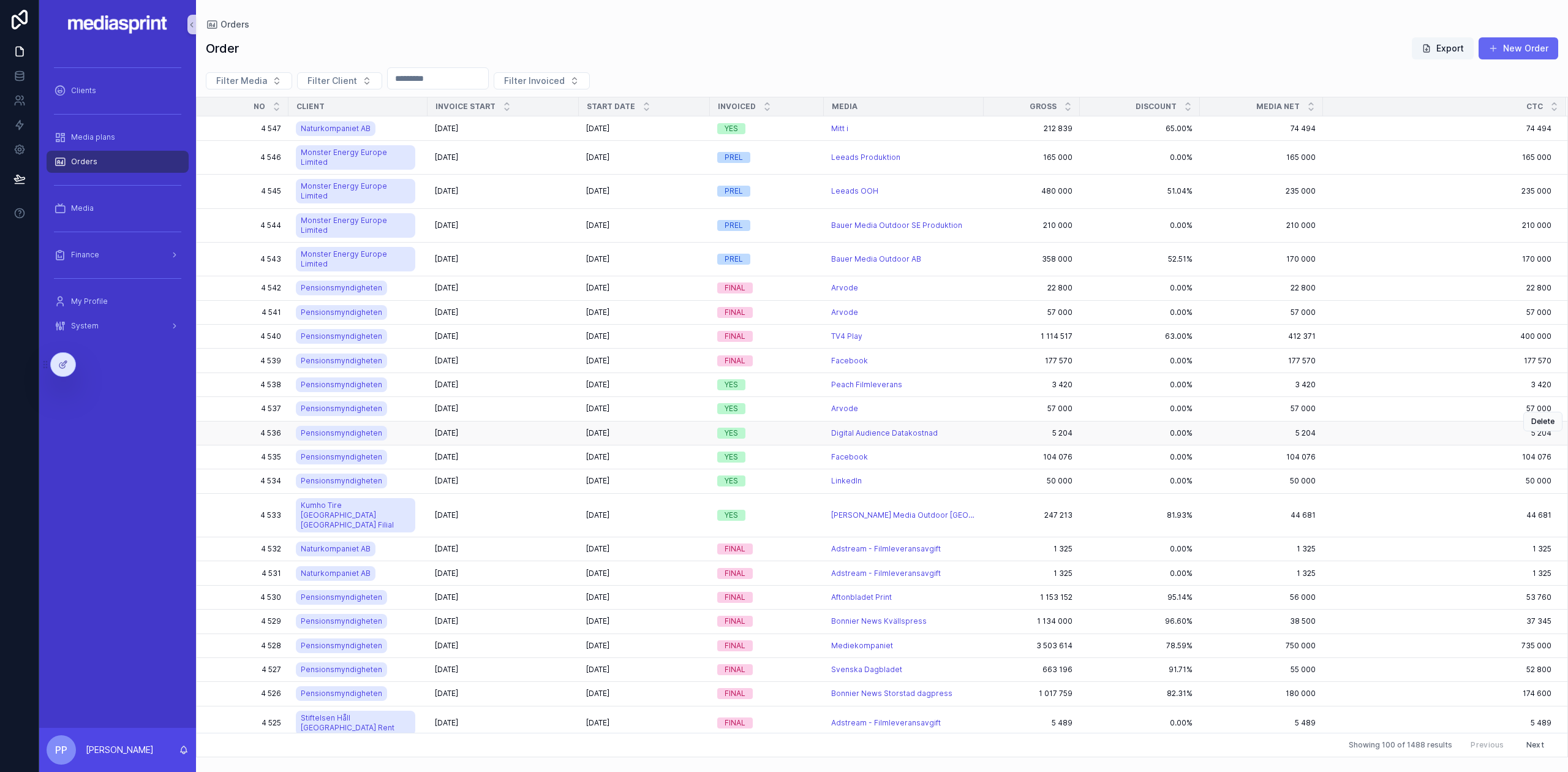
scroll to position [81, 0]
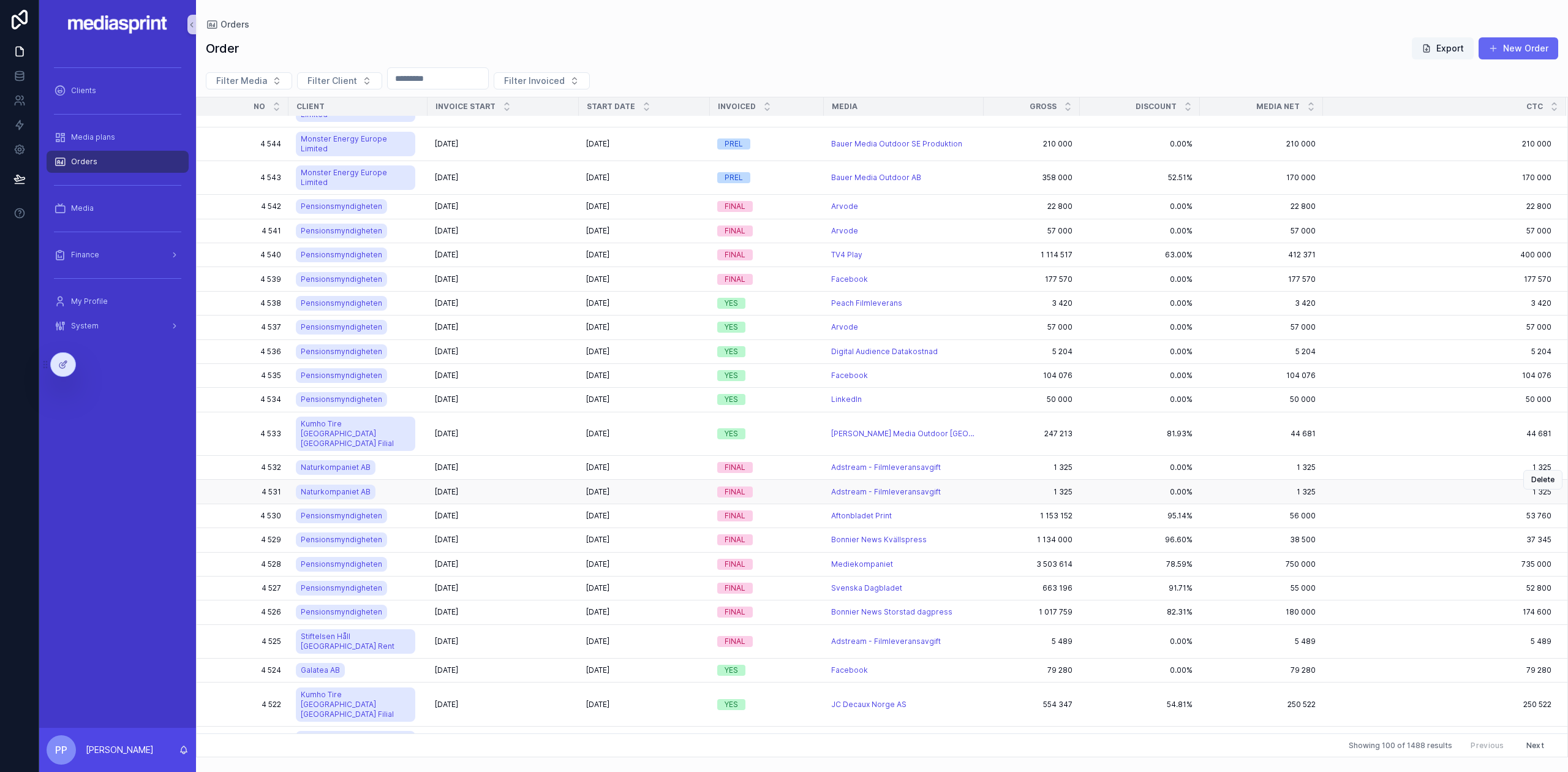
click at [533, 480] on td "[DATE] [DATE]" at bounding box center [503, 492] width 151 height 24
click at [533, 488] on div "[DATE] [DATE]" at bounding box center [503, 492] width 136 height 10
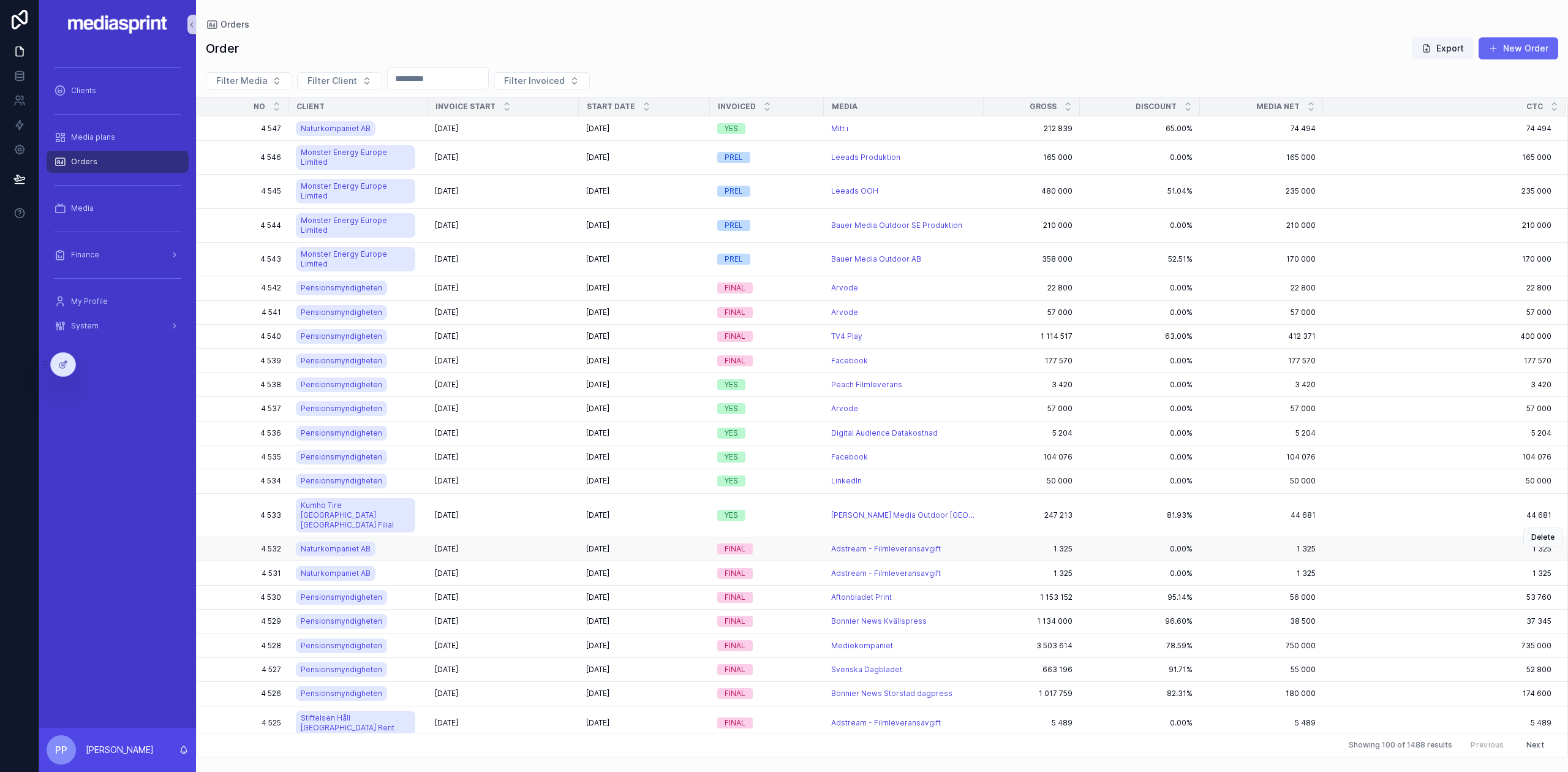
click at [534, 544] on div "[DATE] [DATE]" at bounding box center [503, 549] width 136 height 10
click at [535, 569] on div "[DATE] [DATE]" at bounding box center [503, 574] width 136 height 10
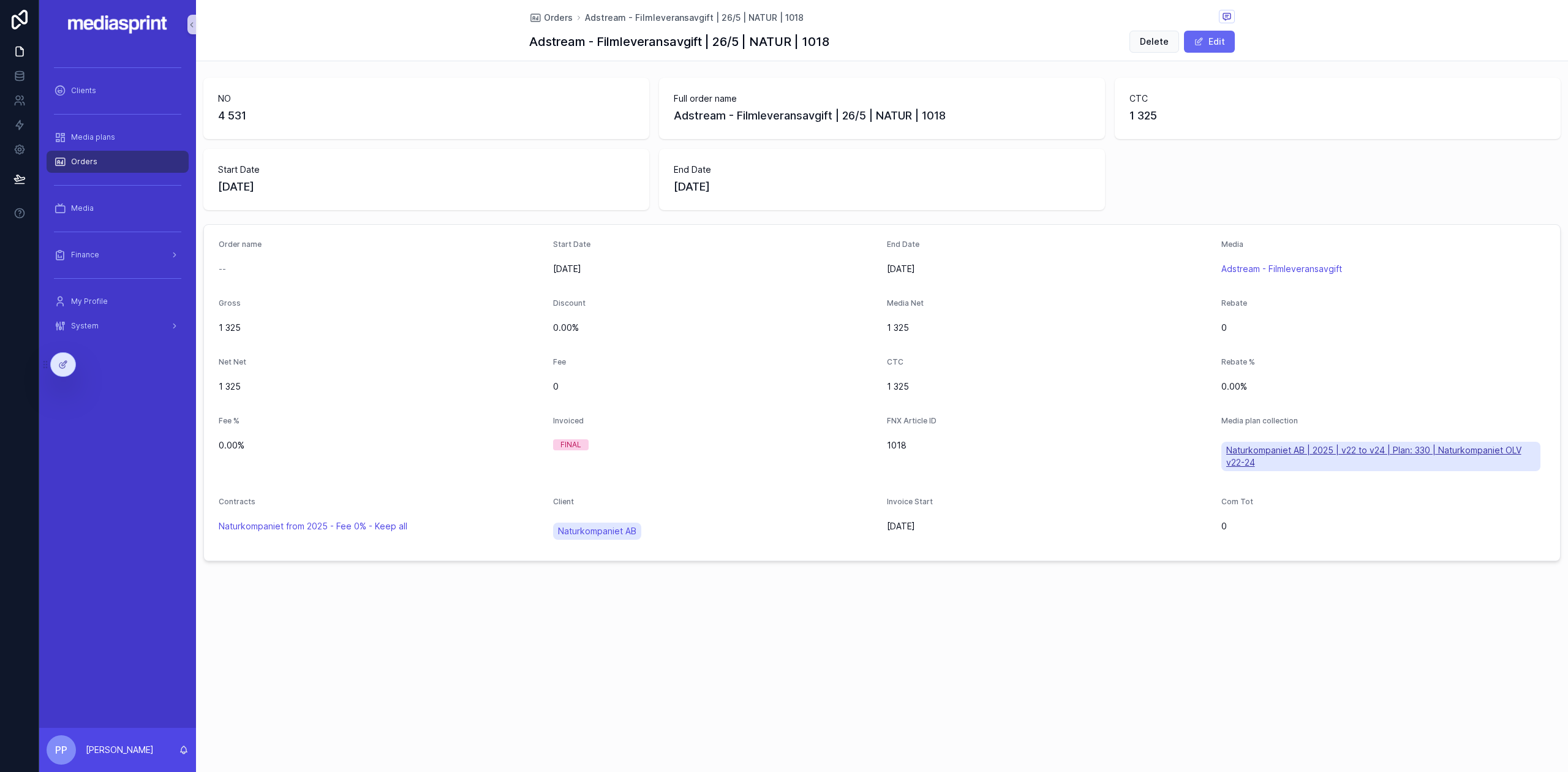
click at [1399, 450] on span "Naturkompaniet AB | 2025 | v22 to v24 | Plan: 330 | Naturkompaniet OLV v22-24" at bounding box center [1381, 456] width 310 height 25
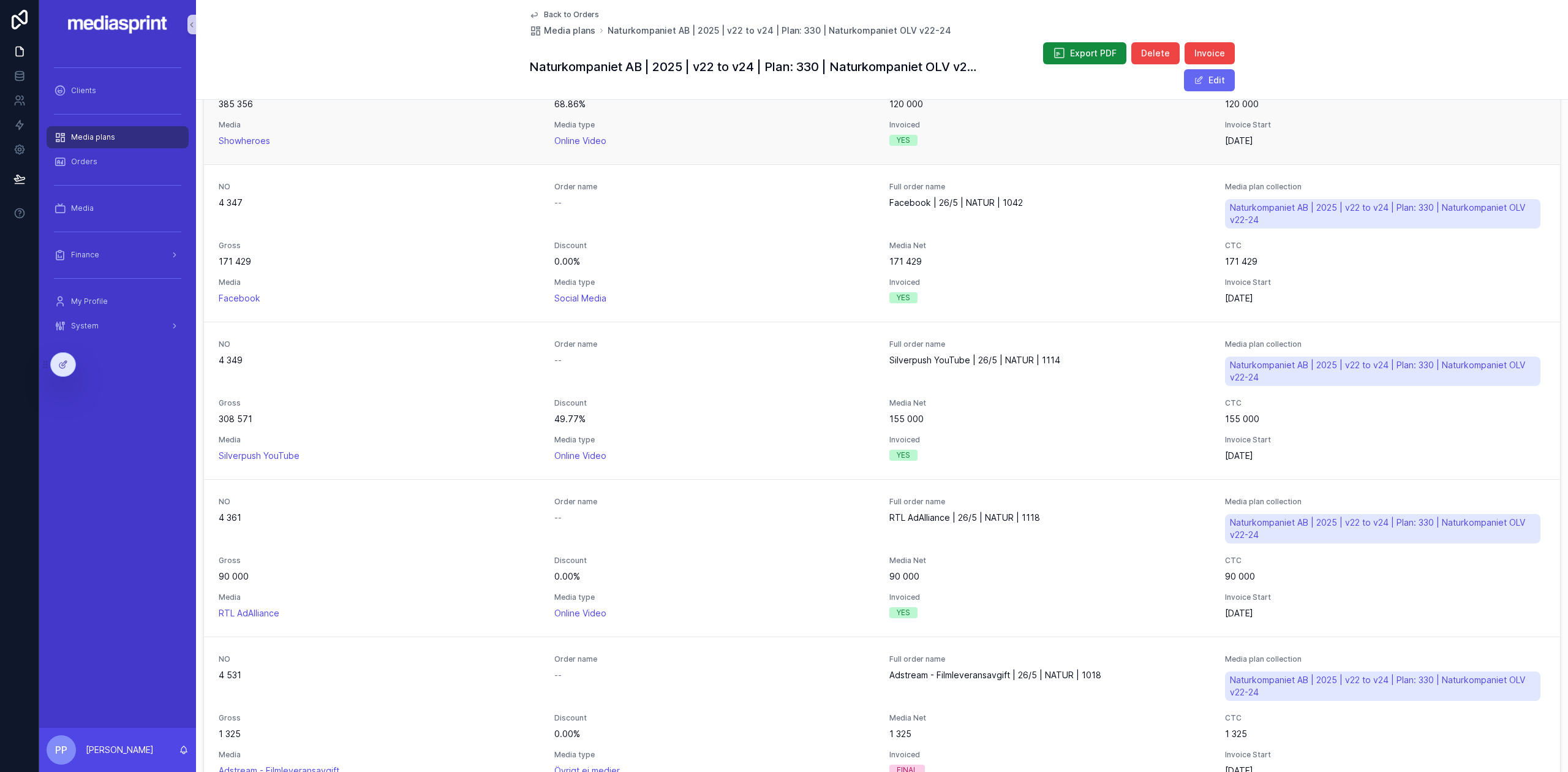
scroll to position [1226, 0]
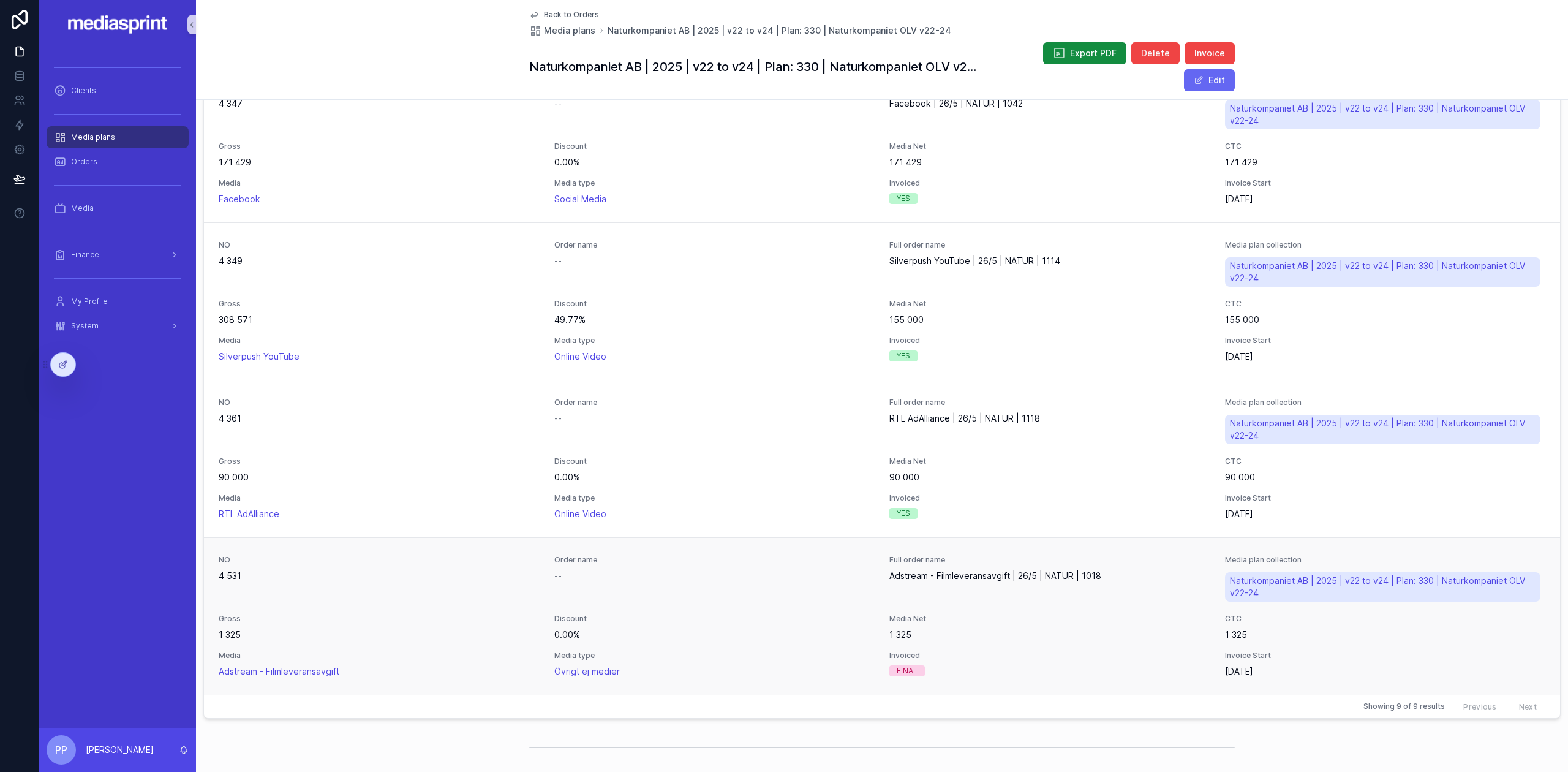
click at [743, 590] on div "Order name --" at bounding box center [714, 580] width 321 height 49
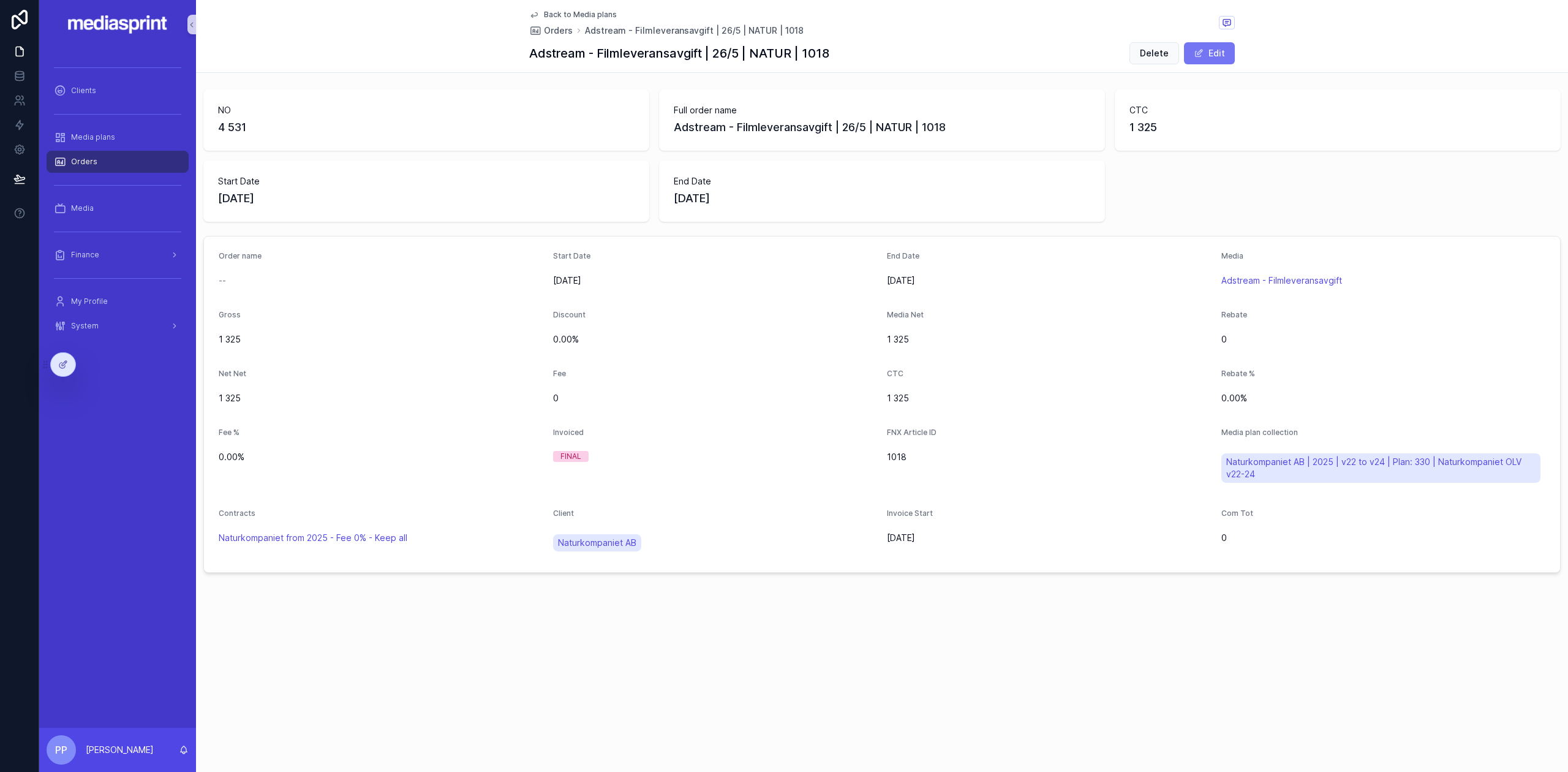
click at [1203, 56] on span "scrollable content" at bounding box center [1199, 53] width 10 height 10
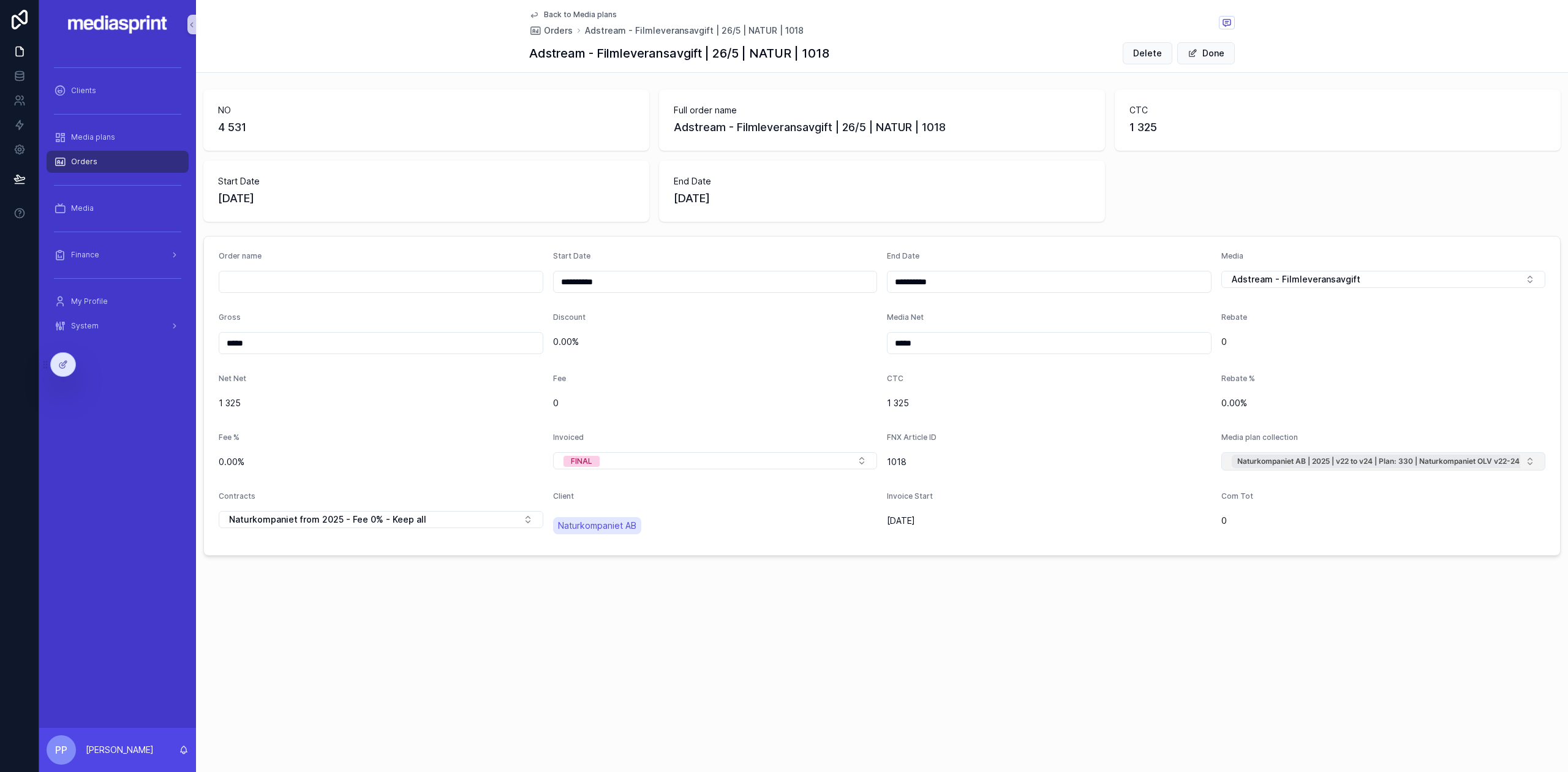
click at [1477, 459] on span "Naturkompaniet AB | 2025 | v22 to v24 | Plan: 330 | Naturkompaniet OLV v22-24" at bounding box center [1378, 461] width 283 height 10
click at [1360, 463] on button "Select Button" at bounding box center [1383, 460] width 325 height 15
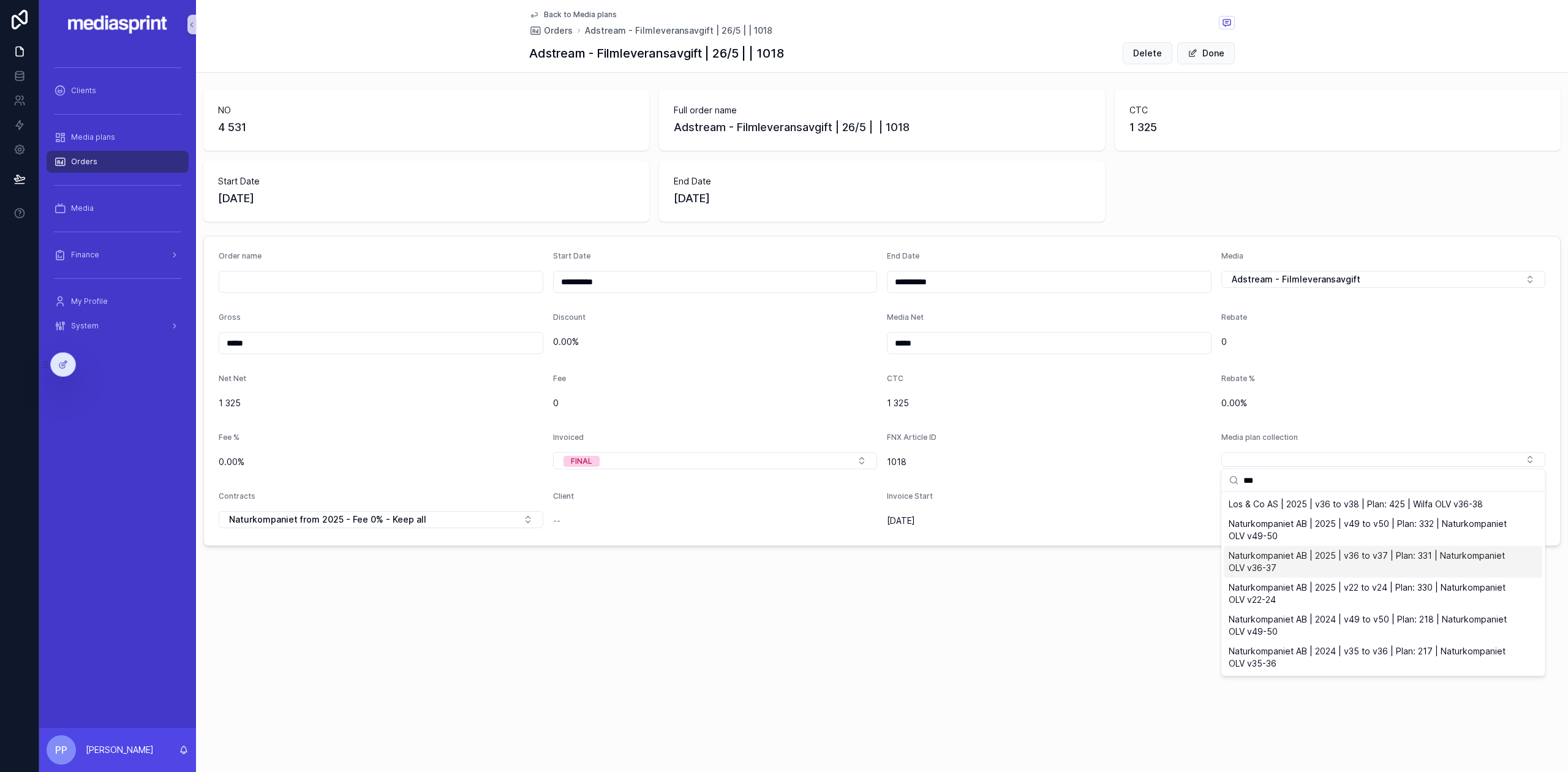
type input "***"
click at [1328, 552] on span "Naturkompaniet AB | 2025 | v36 to v37 | Plan: 331 | Naturkompaniet OLV v36-37" at bounding box center [1376, 562] width 294 height 25
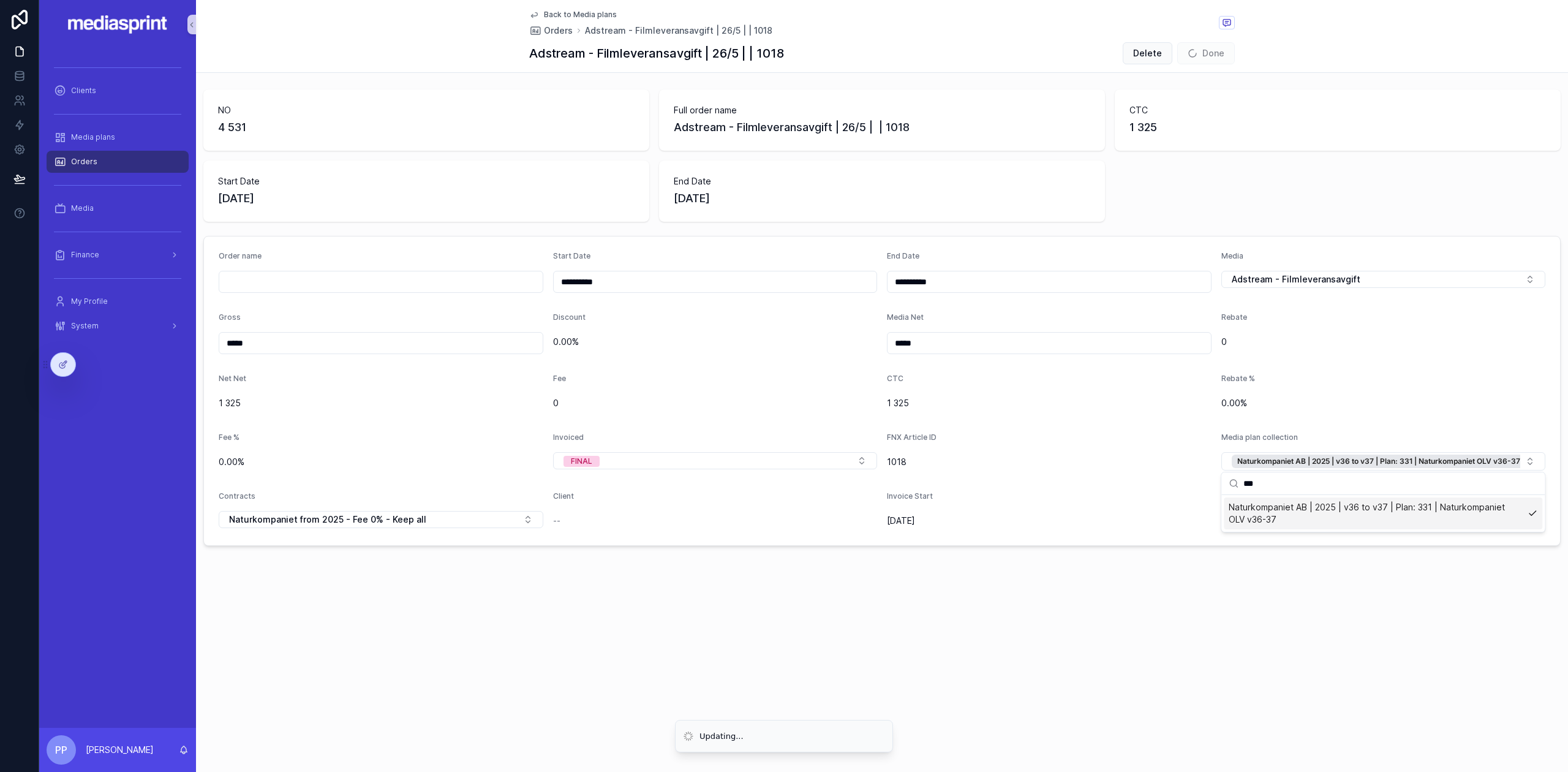
click at [1122, 494] on div "Invoice Start" at bounding box center [1049, 499] width 325 height 15
click at [277, 277] on input "scrollable content" at bounding box center [381, 281] width 324 height 17
type input "**********"
click at [394, 321] on div "Gross" at bounding box center [380, 320] width 325 height 15
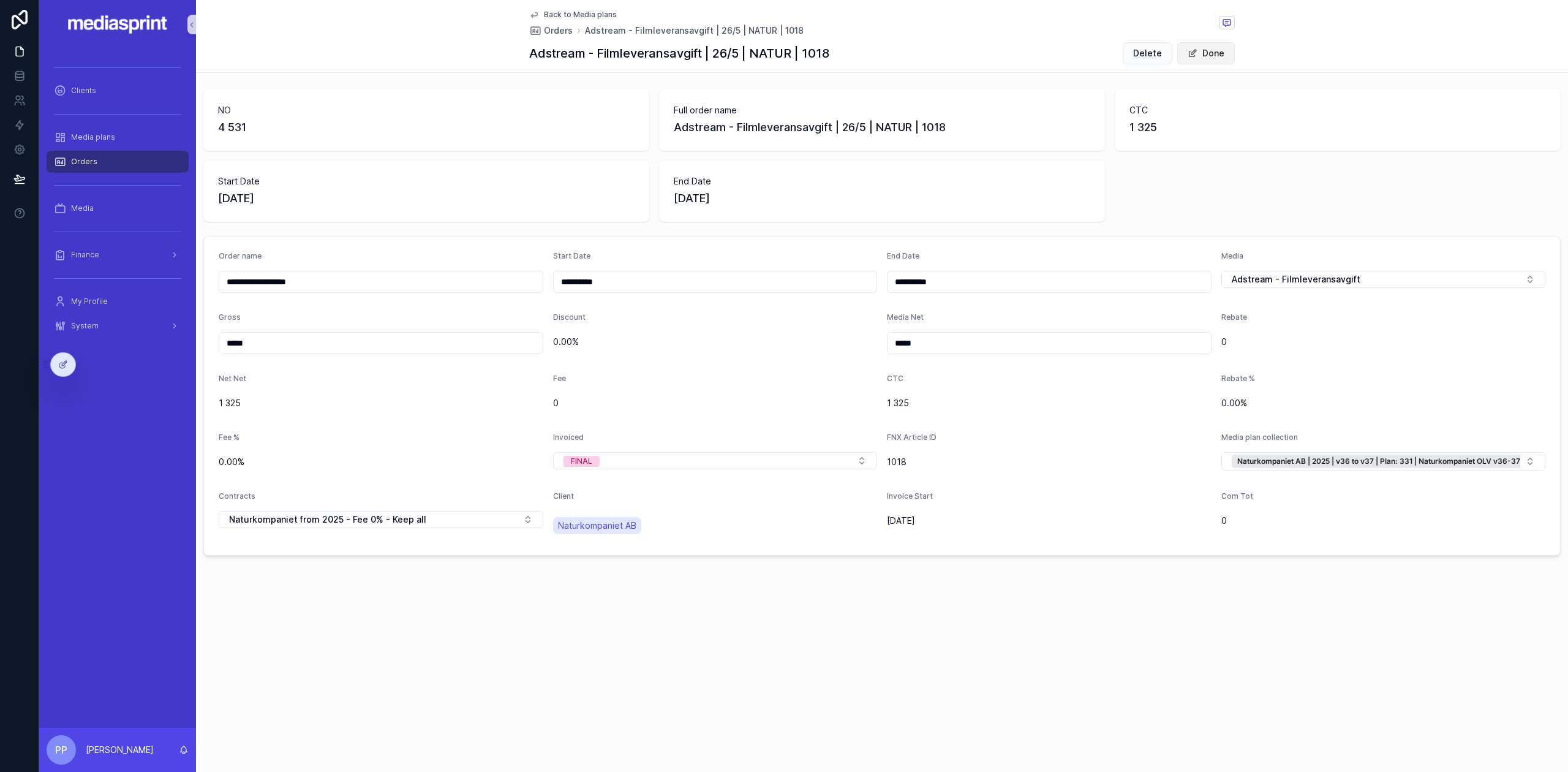
click at [1209, 53] on button "Done" at bounding box center [1206, 53] width 58 height 22
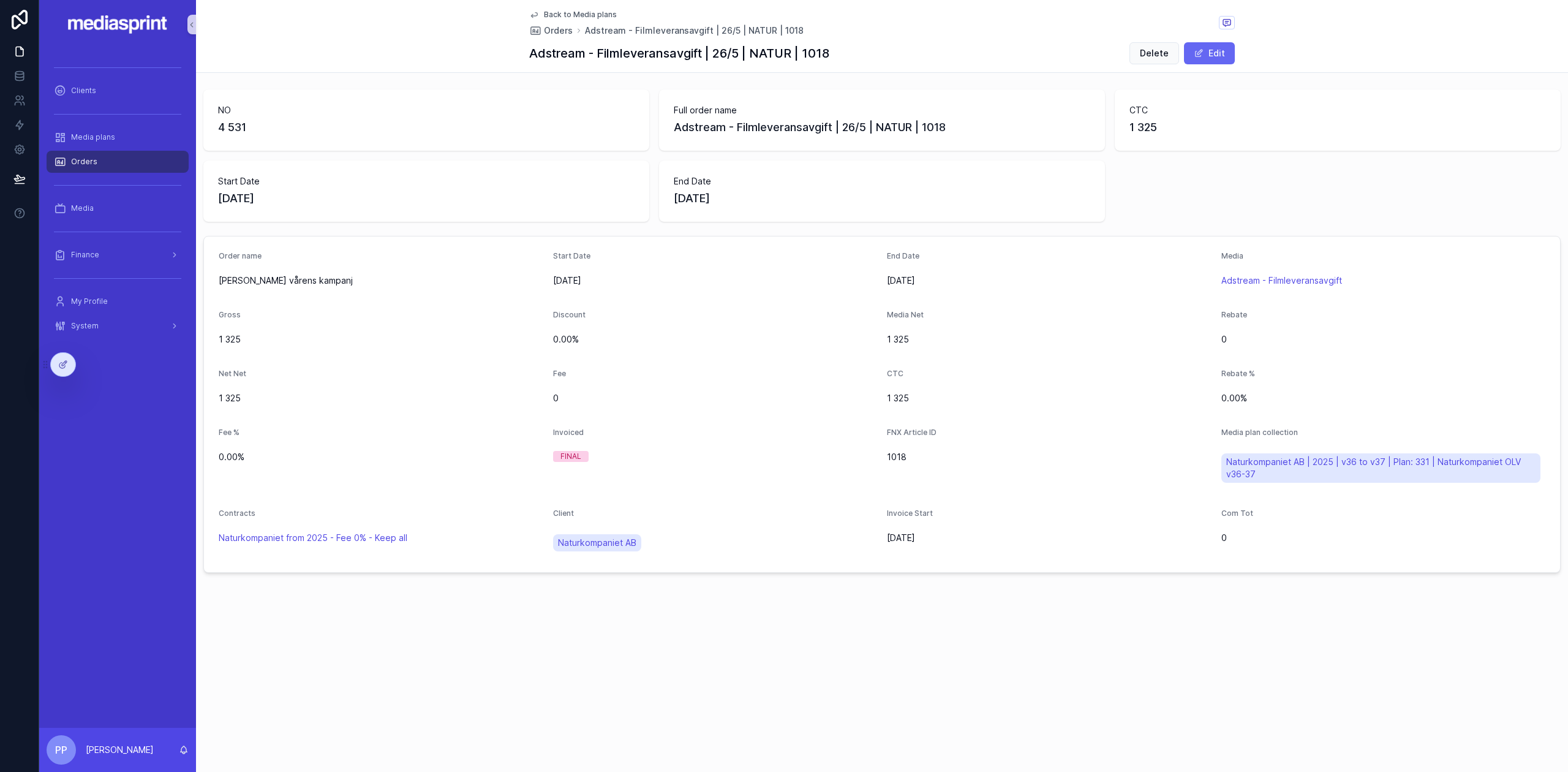
click at [571, 11] on span "Back to Media plans" at bounding box center [580, 15] width 73 height 10
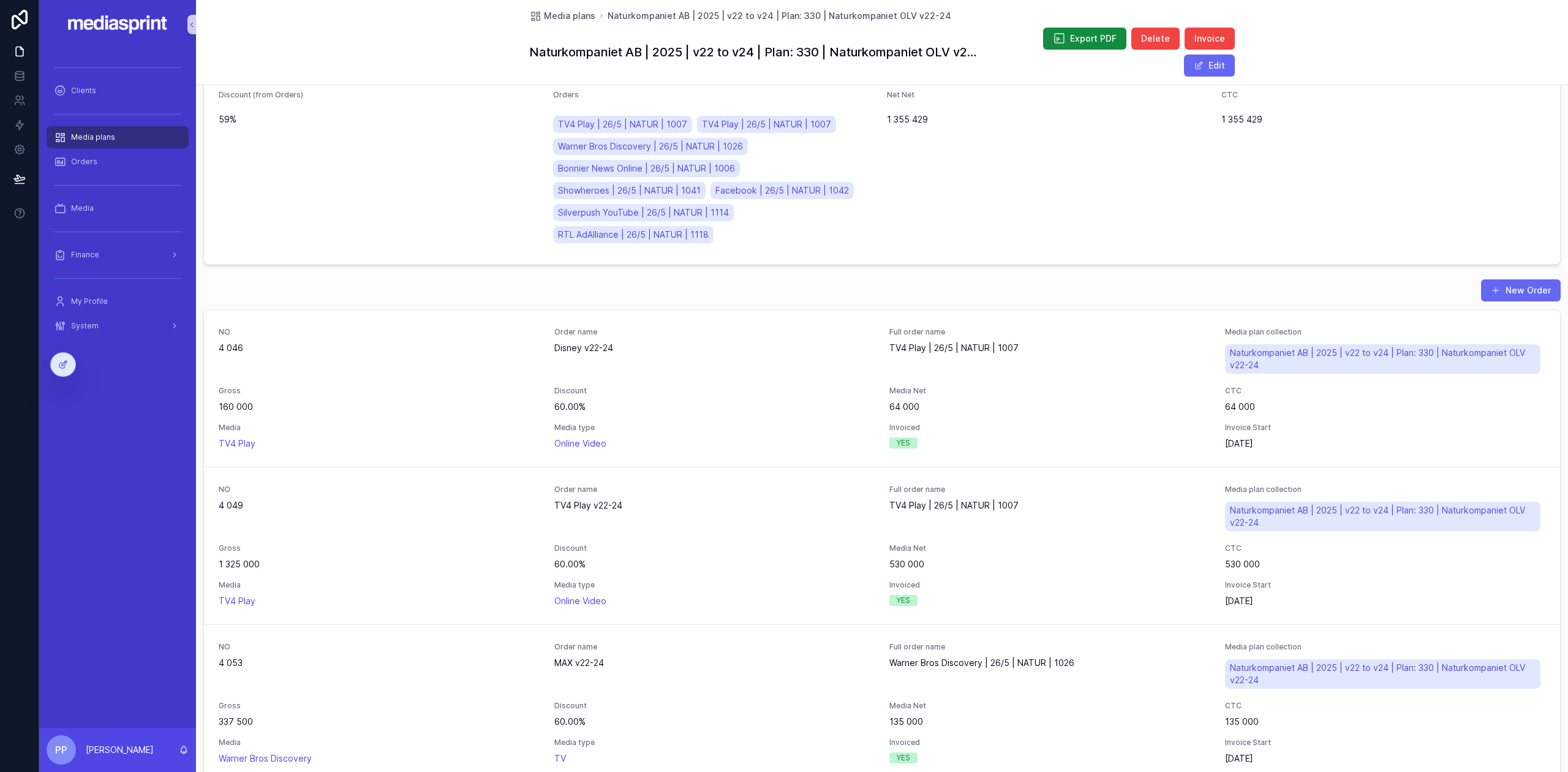
scroll to position [121, 0]
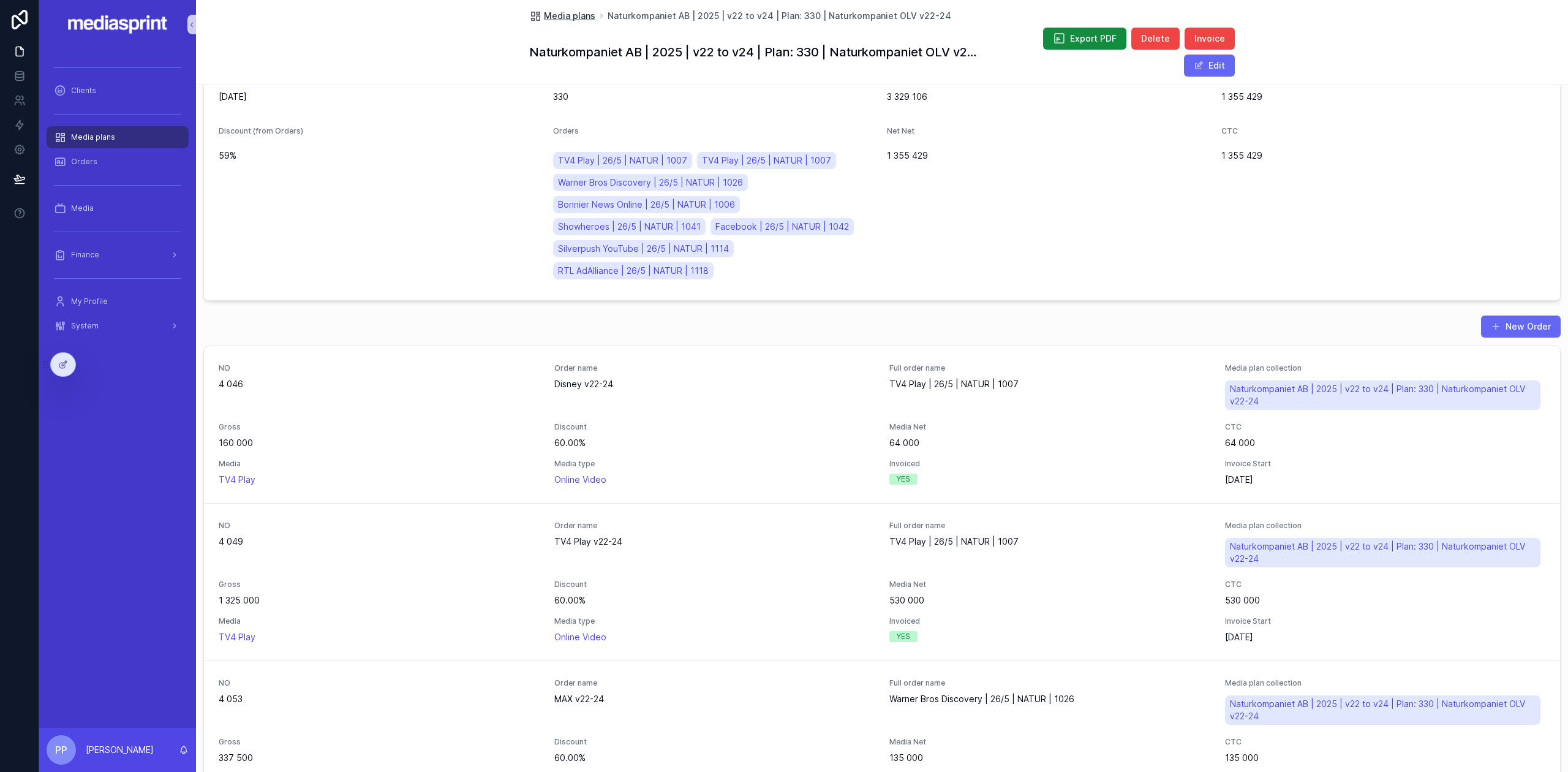
click at [574, 12] on span "Media plans" at bounding box center [570, 16] width 52 height 12
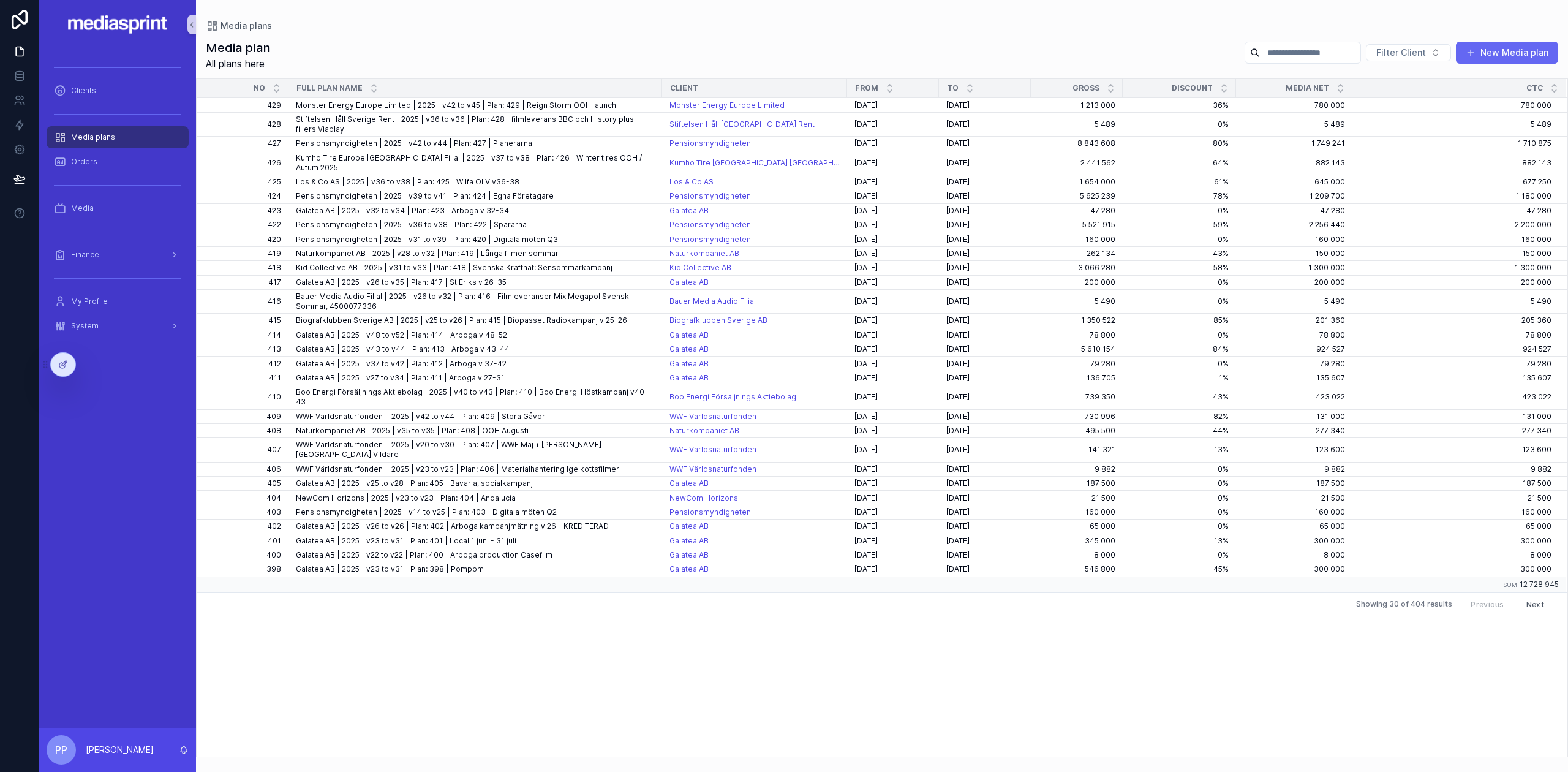
click at [1312, 50] on input "scrollable content" at bounding box center [1310, 53] width 100 height 17
type input "***"
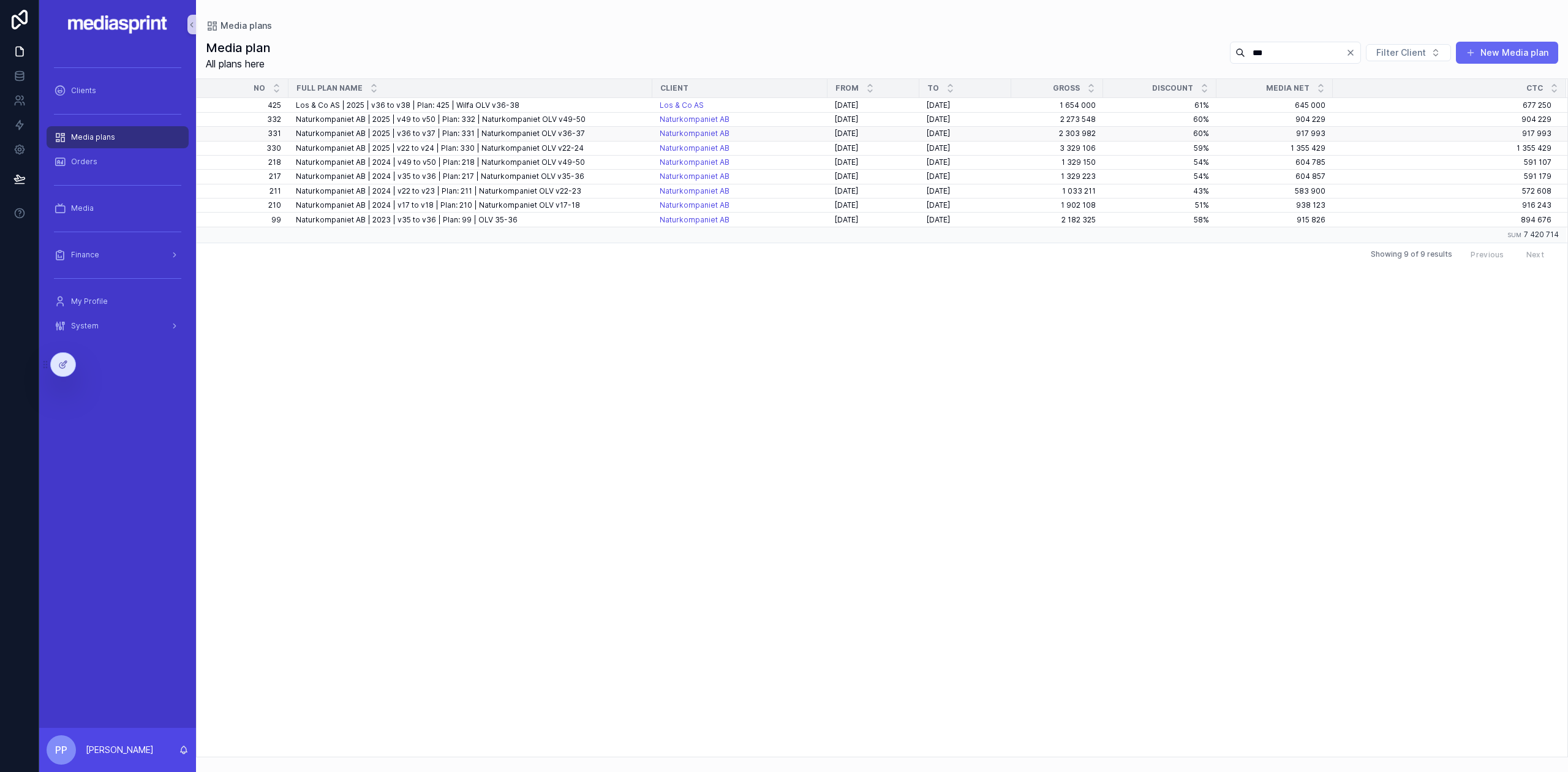
click at [487, 130] on span "Naturkompaniet AB | 2025 | v36 to v37 | Plan: 331 | Naturkompaniet OLV v36-37" at bounding box center [440, 134] width 289 height 10
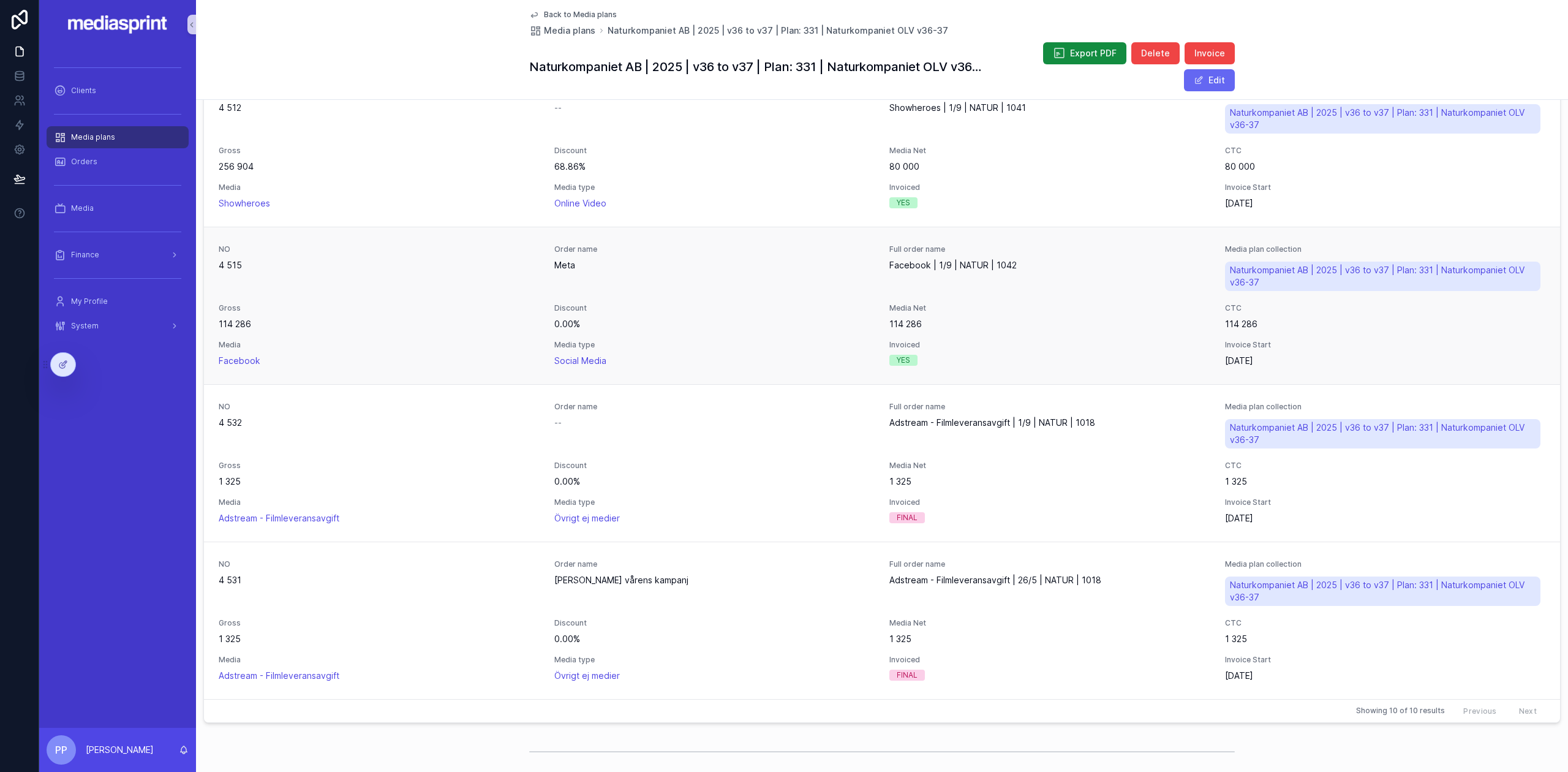
scroll to position [1389, 0]
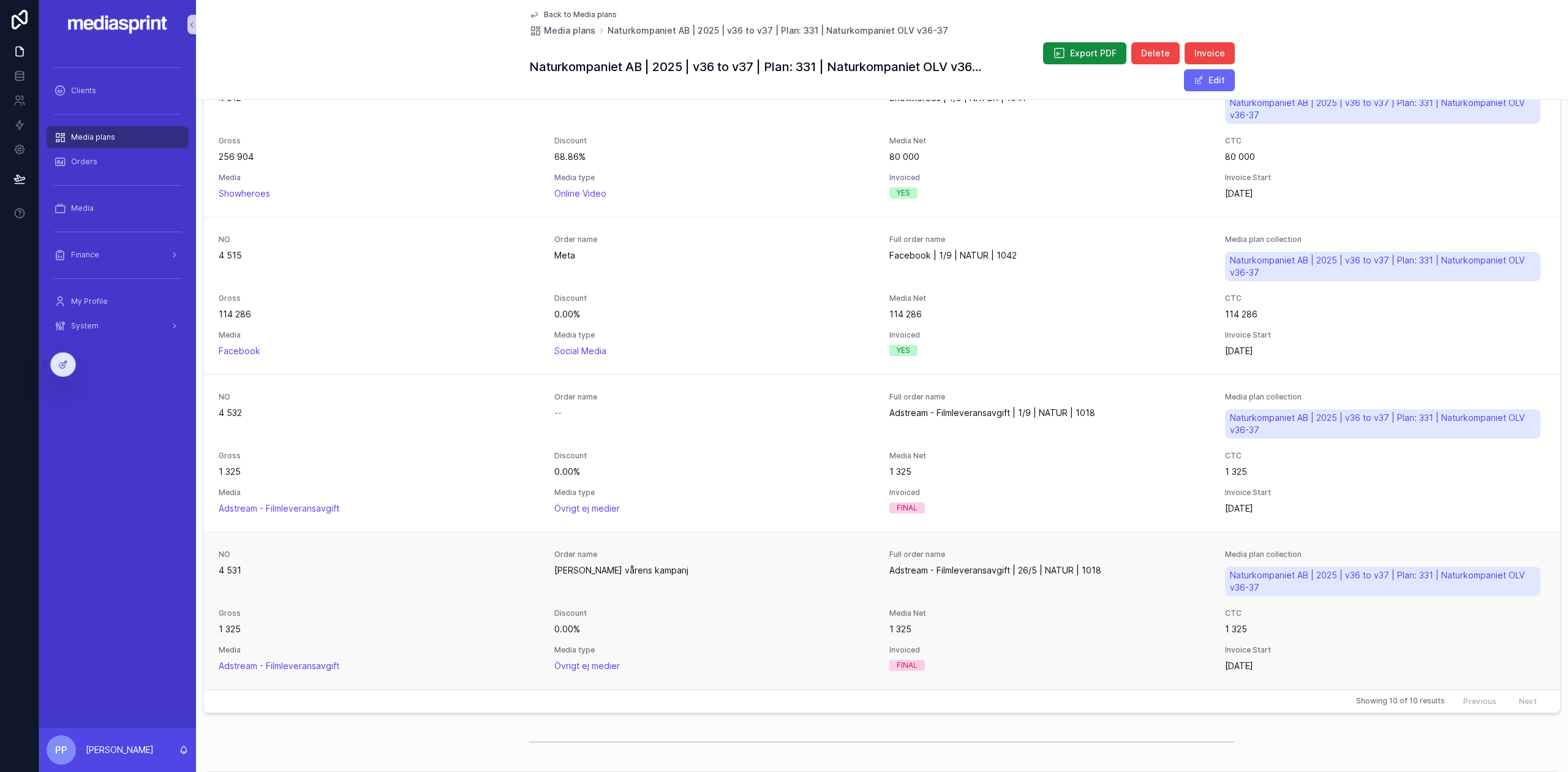
drag, startPoint x: 655, startPoint y: 567, endPoint x: 554, endPoint y: 563, distance: 101.1
click at [554, 564] on span "[PERSON_NAME] vårens kampanj" at bounding box center [714, 570] width 321 height 12
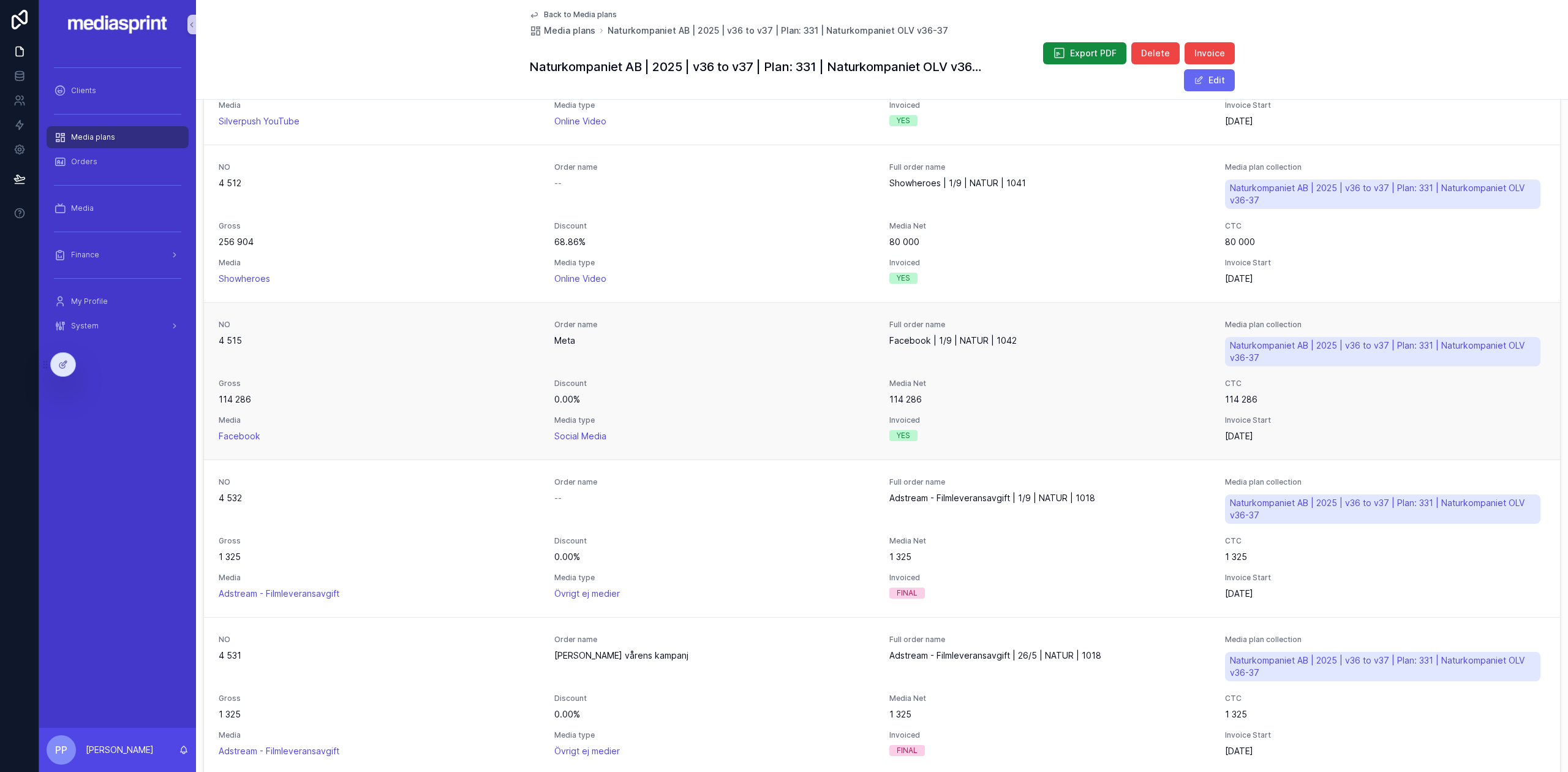
scroll to position [1471, 0]
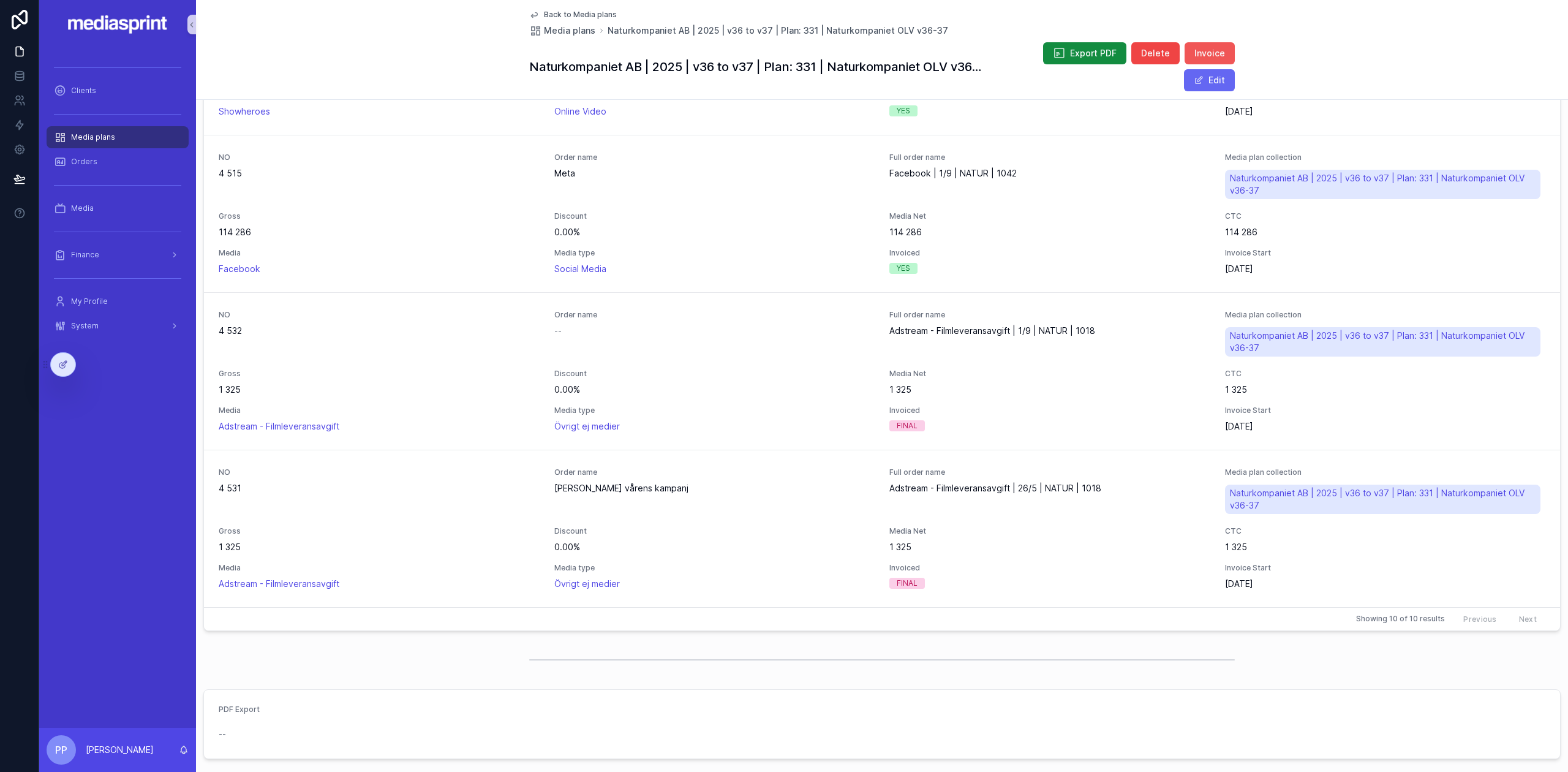
click at [1199, 49] on span "Invoice" at bounding box center [1209, 53] width 30 height 12
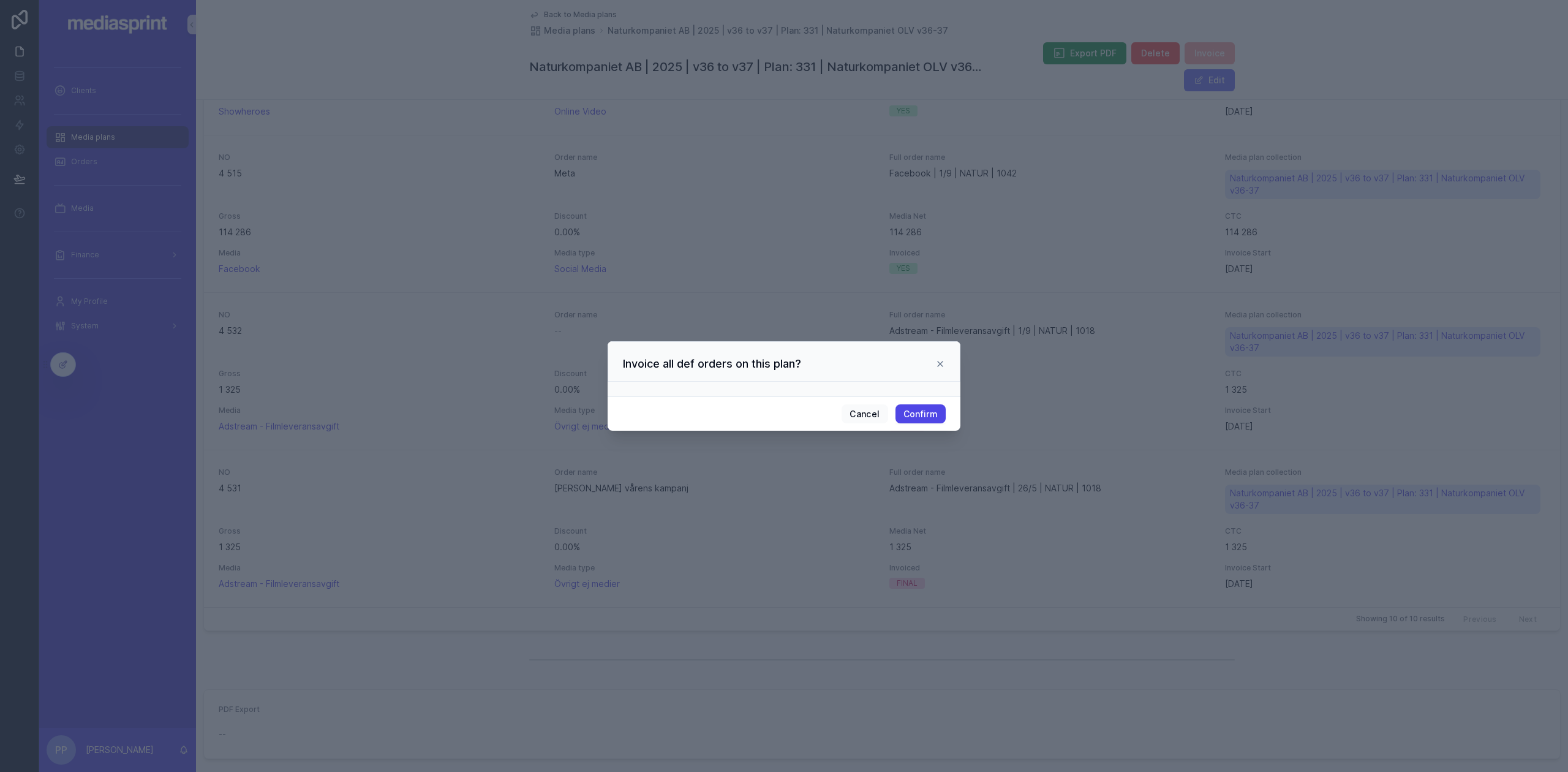
click at [930, 415] on button "Confirm" at bounding box center [920, 414] width 50 height 20
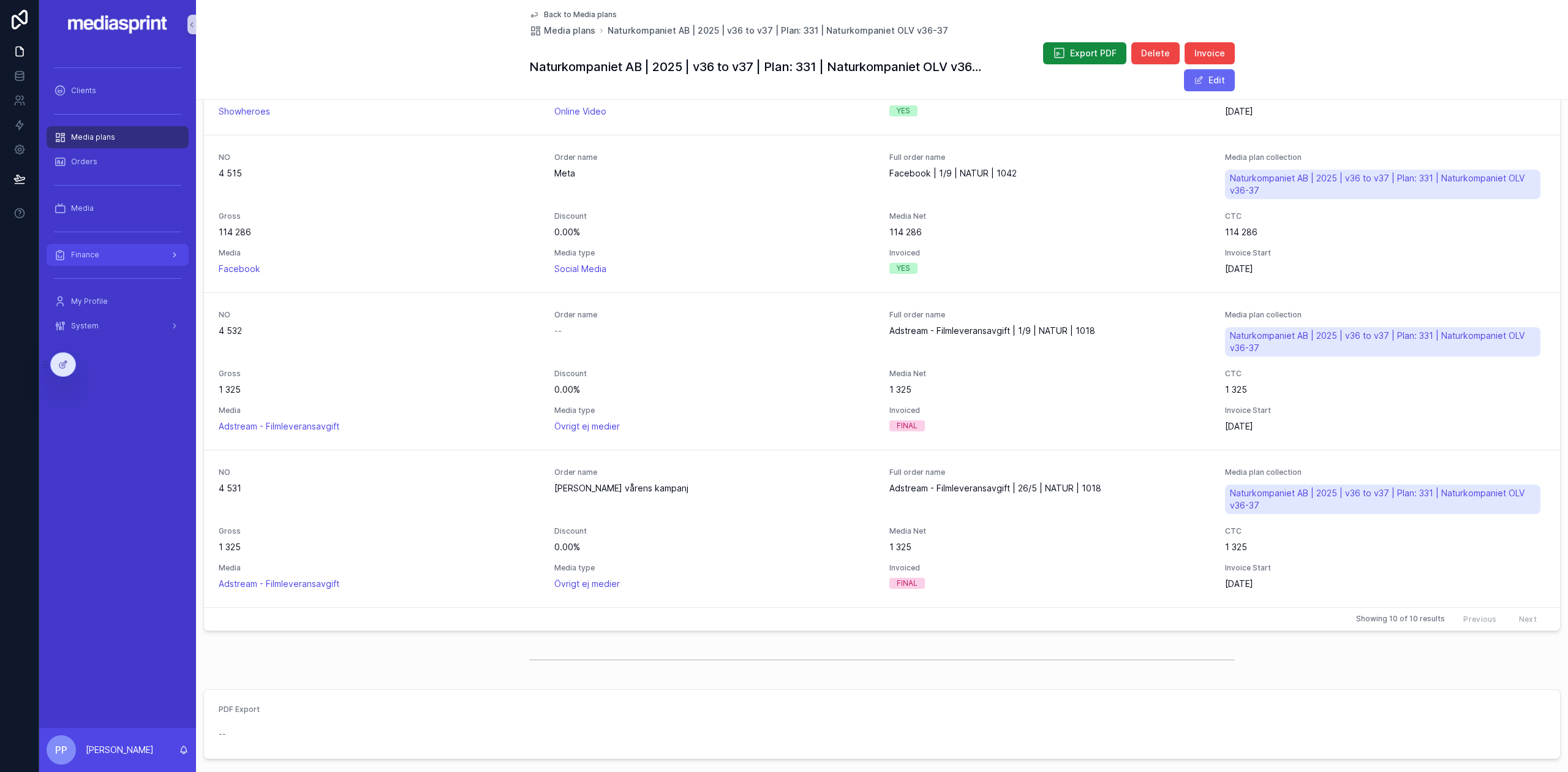
click at [127, 257] on div "Finance" at bounding box center [118, 255] width 127 height 20
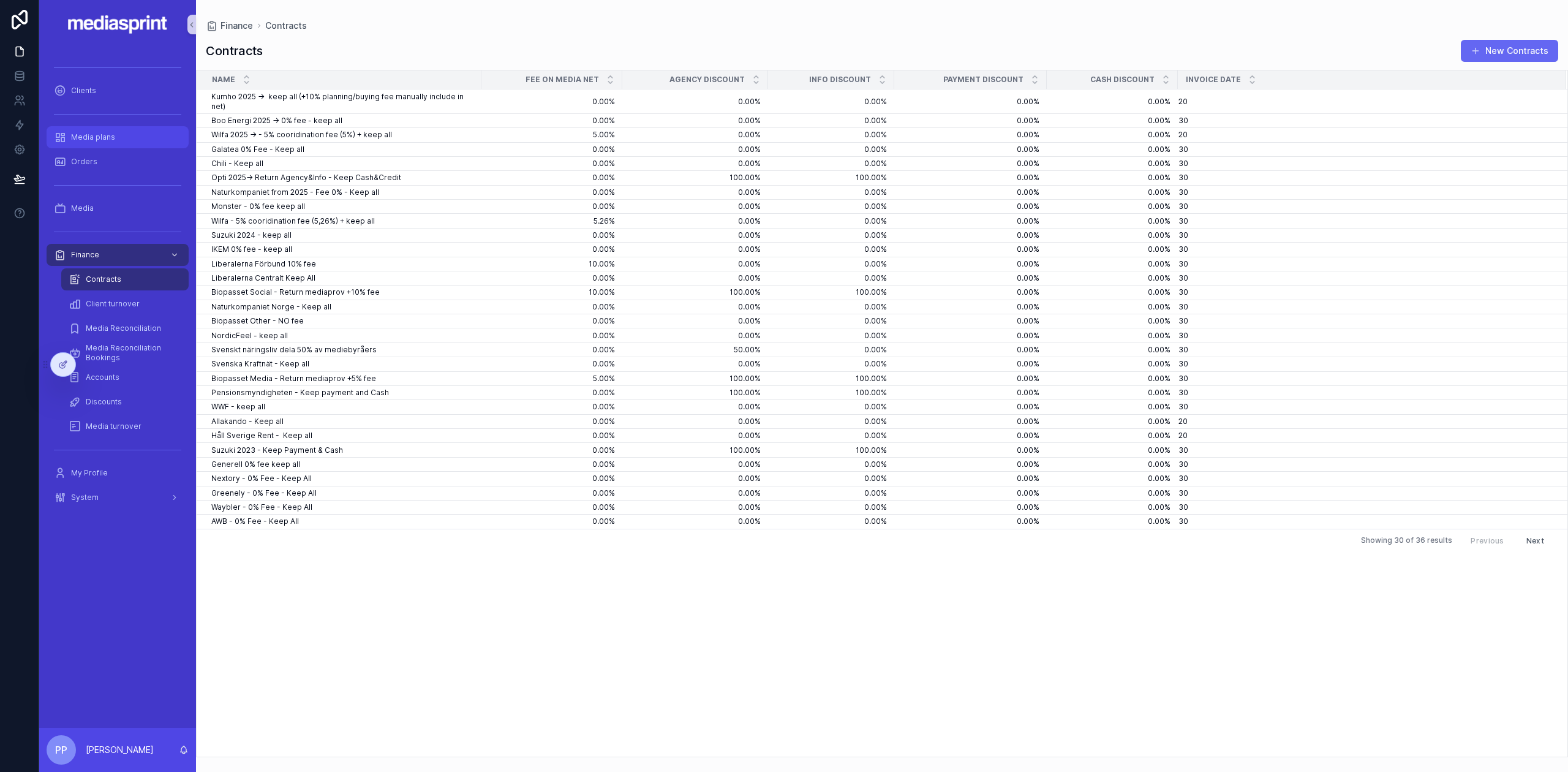
click at [104, 138] on span "Media plans" at bounding box center [93, 137] width 44 height 10
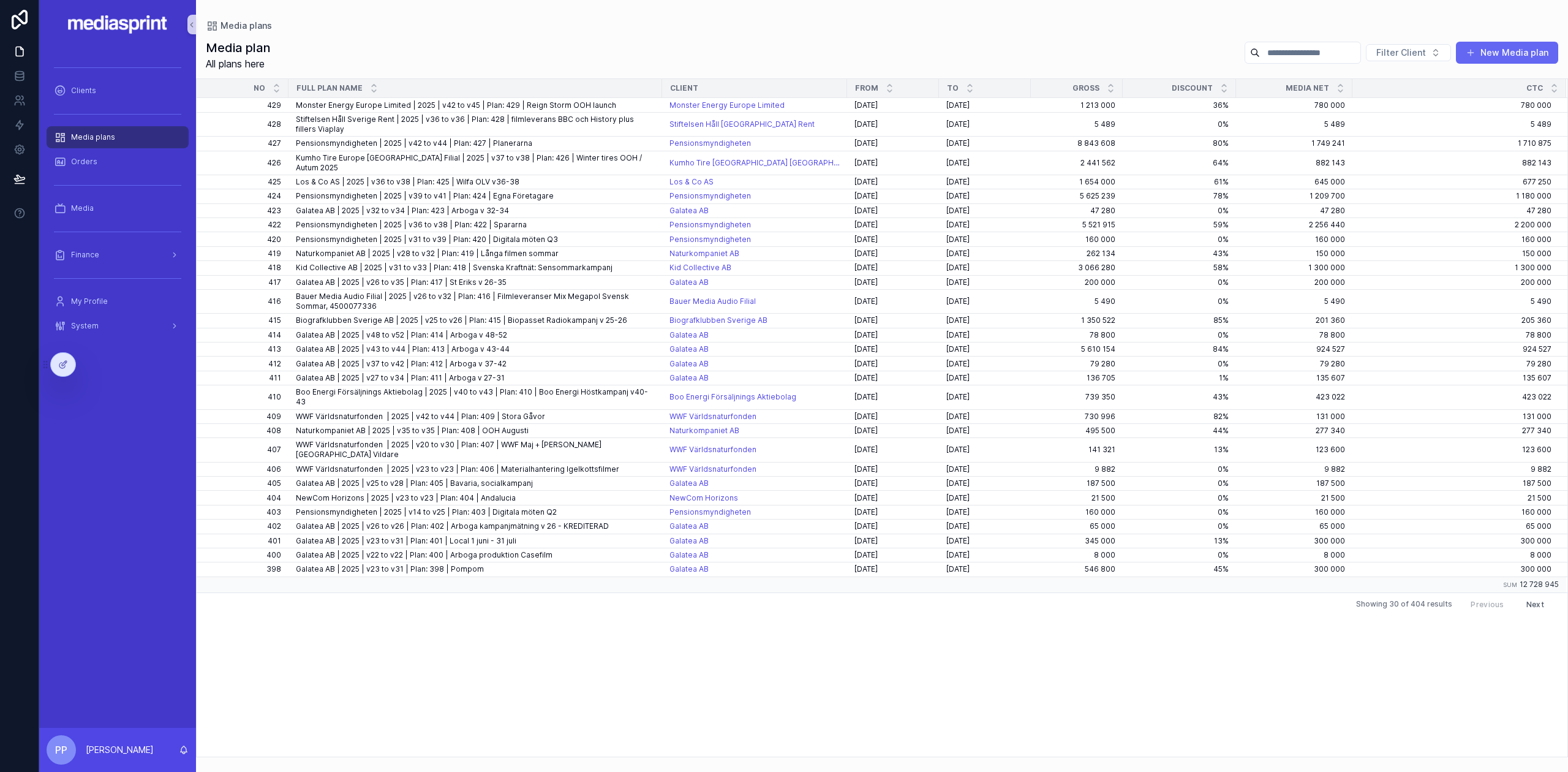
click at [1283, 58] on input "scrollable content" at bounding box center [1310, 53] width 100 height 17
type input "***"
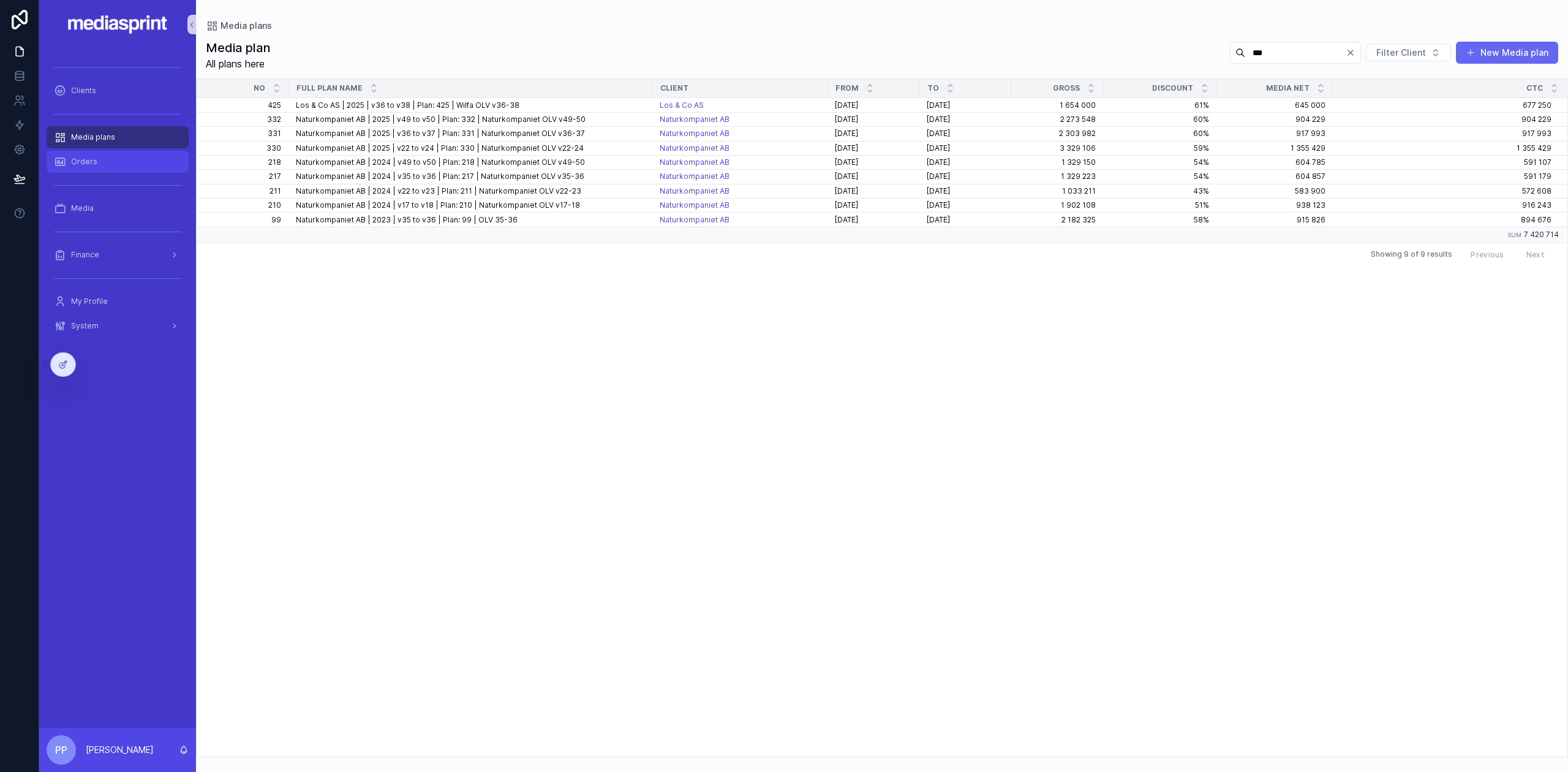
click at [73, 160] on span "Orders" at bounding box center [84, 162] width 26 height 10
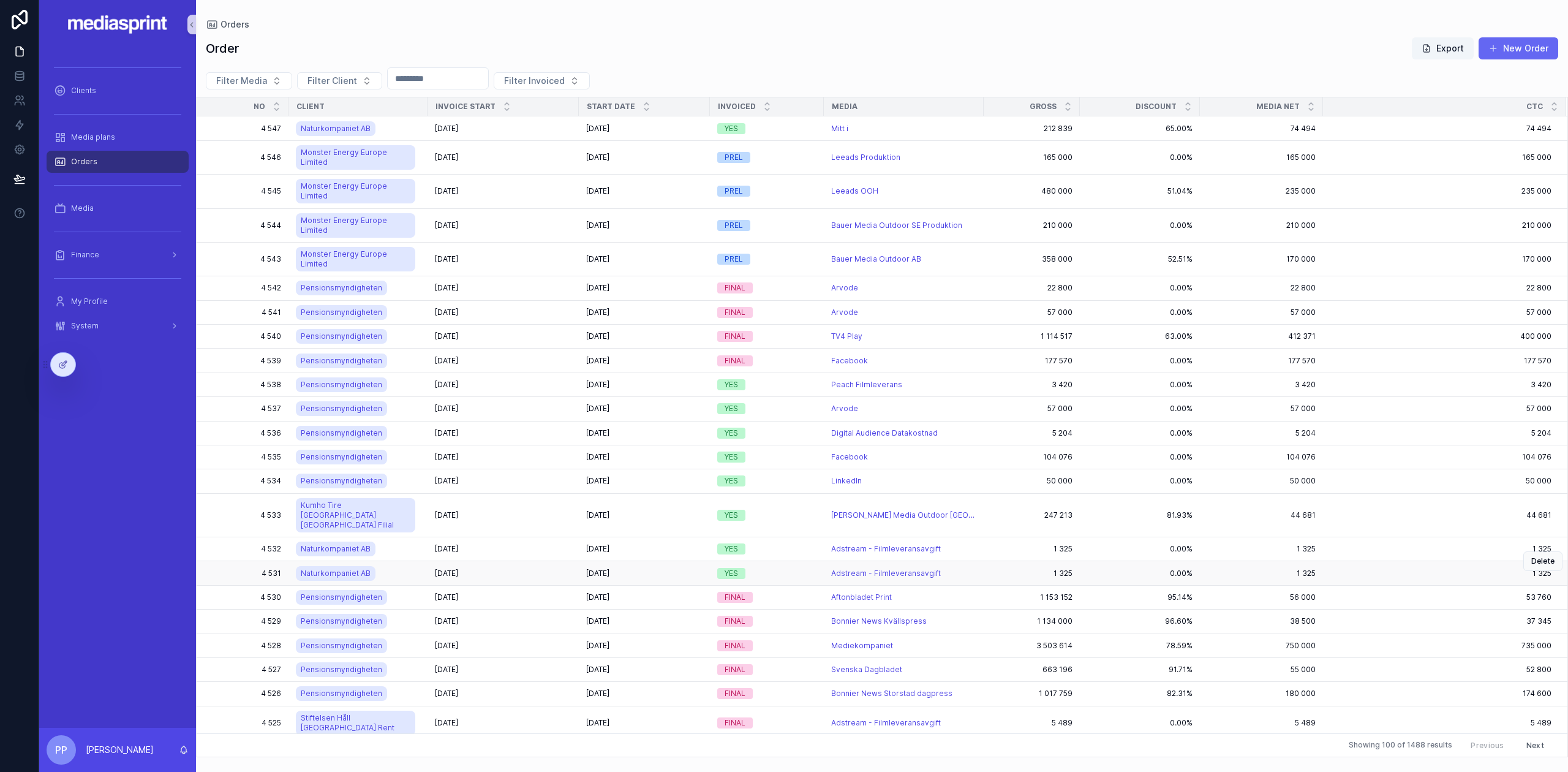
scroll to position [245, 0]
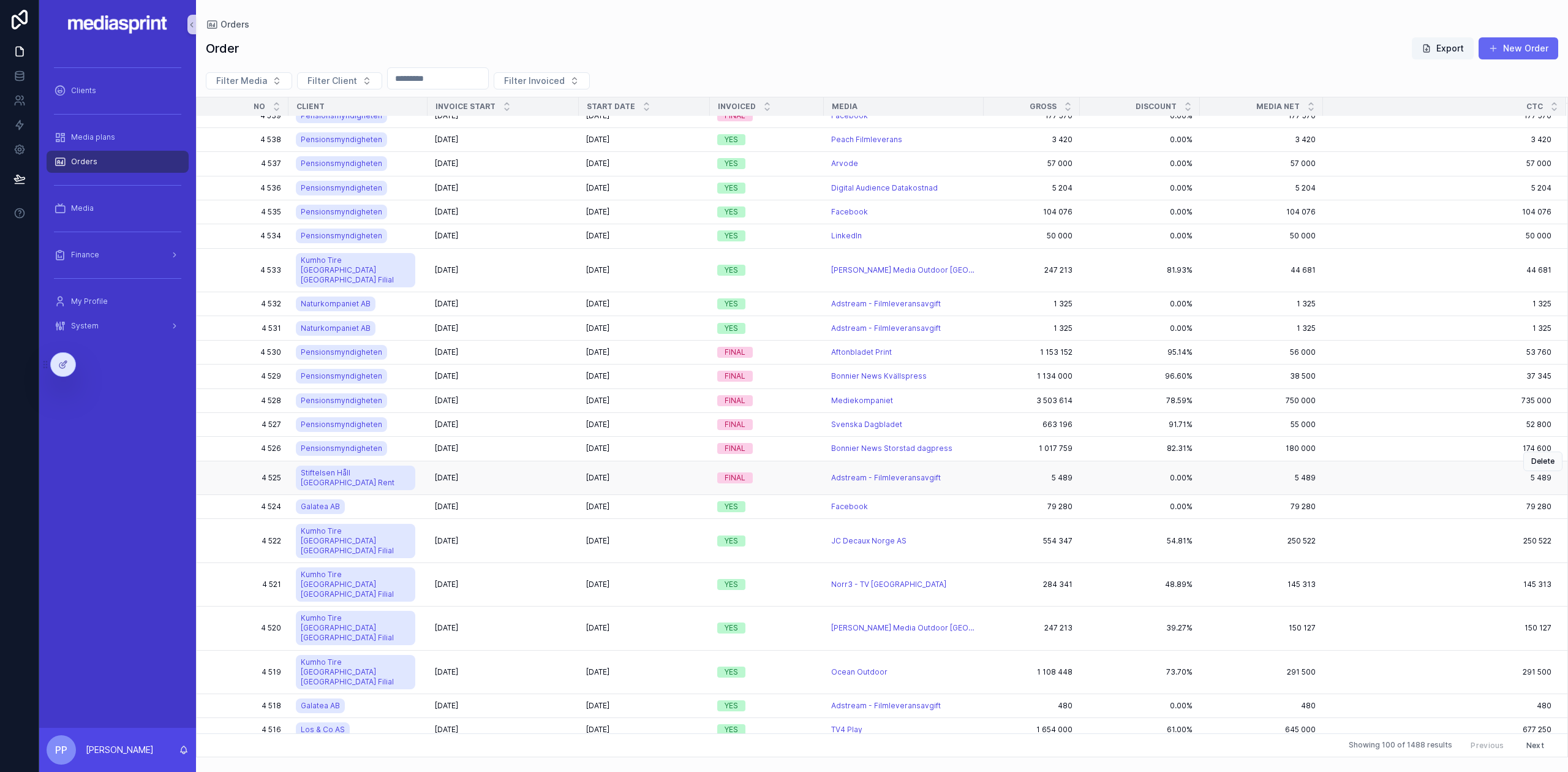
click at [458, 473] on span "[DATE]" at bounding box center [446, 478] width 23 height 10
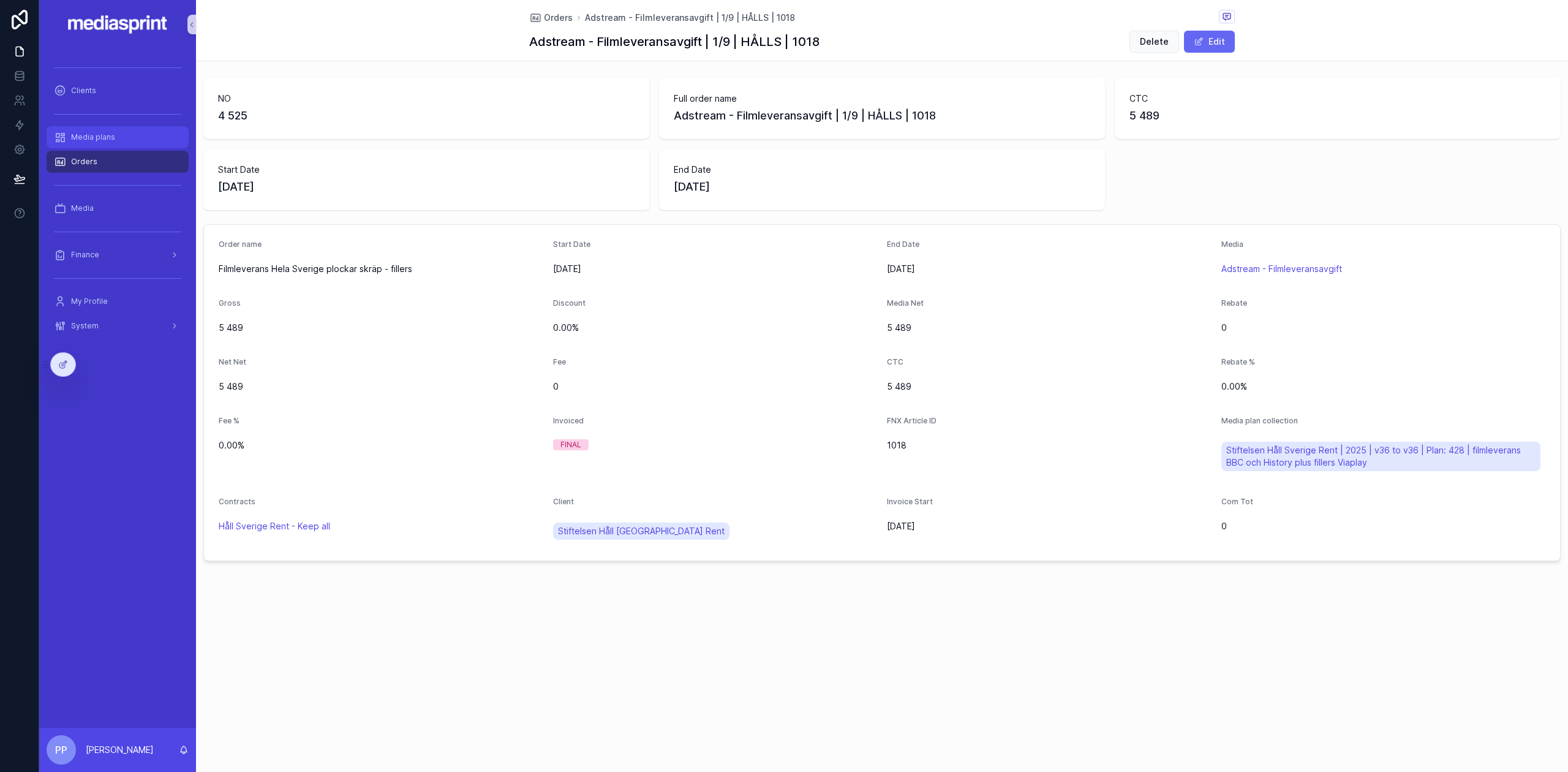
click at [105, 140] on span "Media plans" at bounding box center [93, 137] width 44 height 10
